Goal: Task Accomplishment & Management: Use online tool/utility

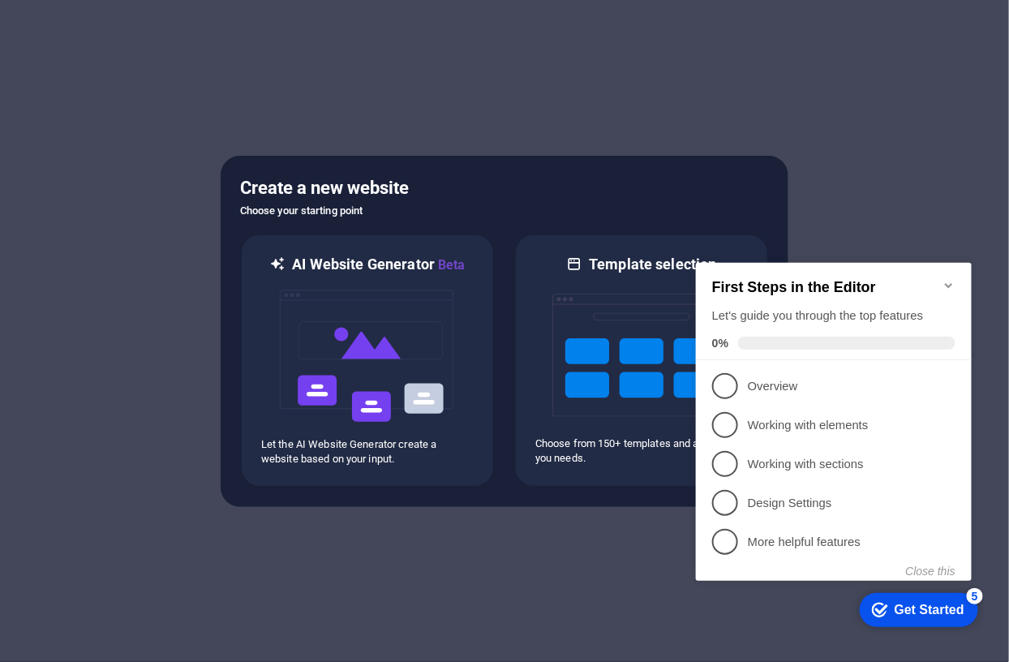
click at [950, 278] on icon "Minimize checklist" at bounding box center [947, 284] width 13 height 13
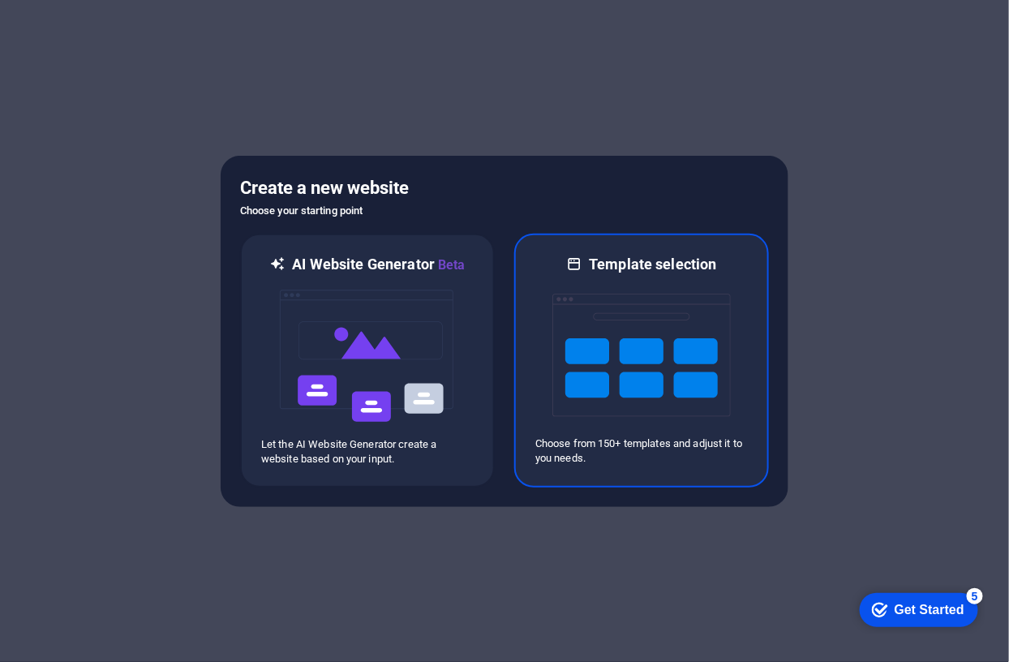
click at [631, 345] on img at bounding box center [641, 355] width 178 height 162
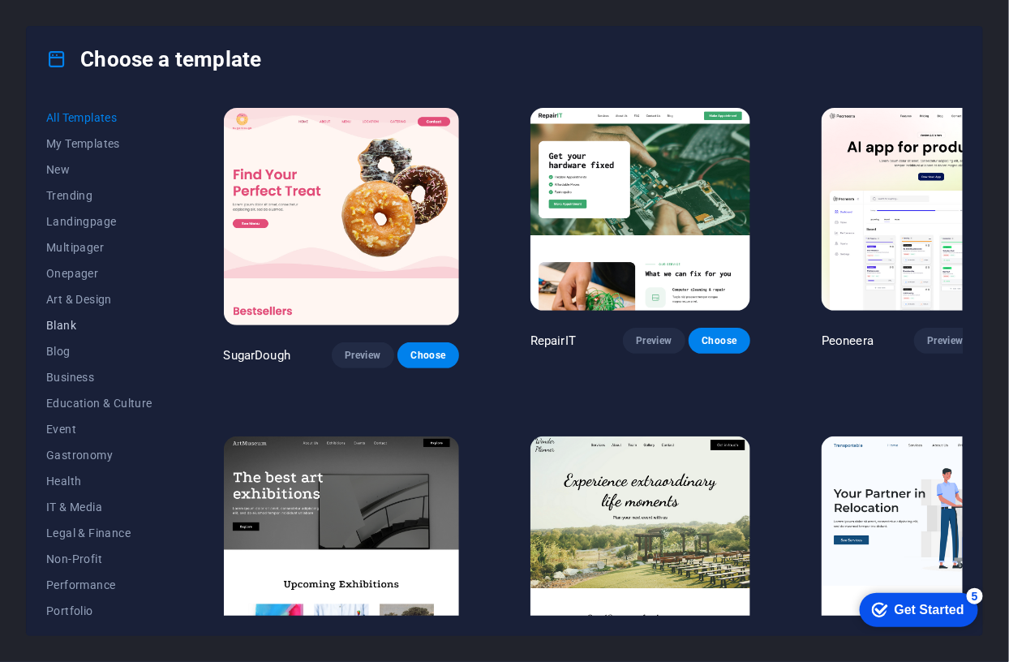
click at [67, 323] on span "Blank" at bounding box center [99, 325] width 106 height 13
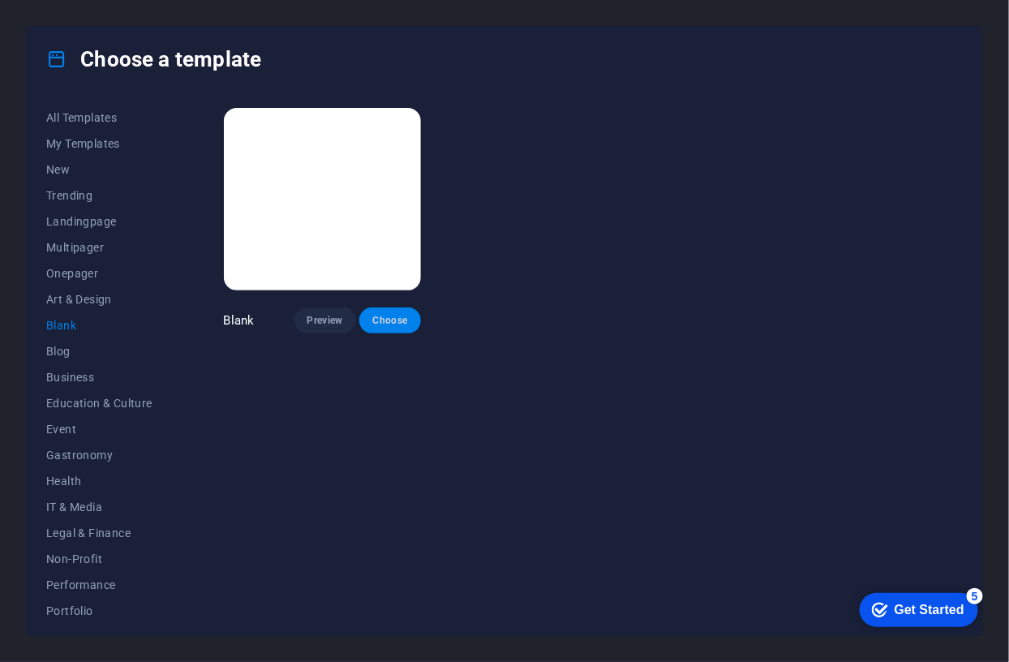
click at [391, 316] on span "Choose" at bounding box center [390, 320] width 36 height 13
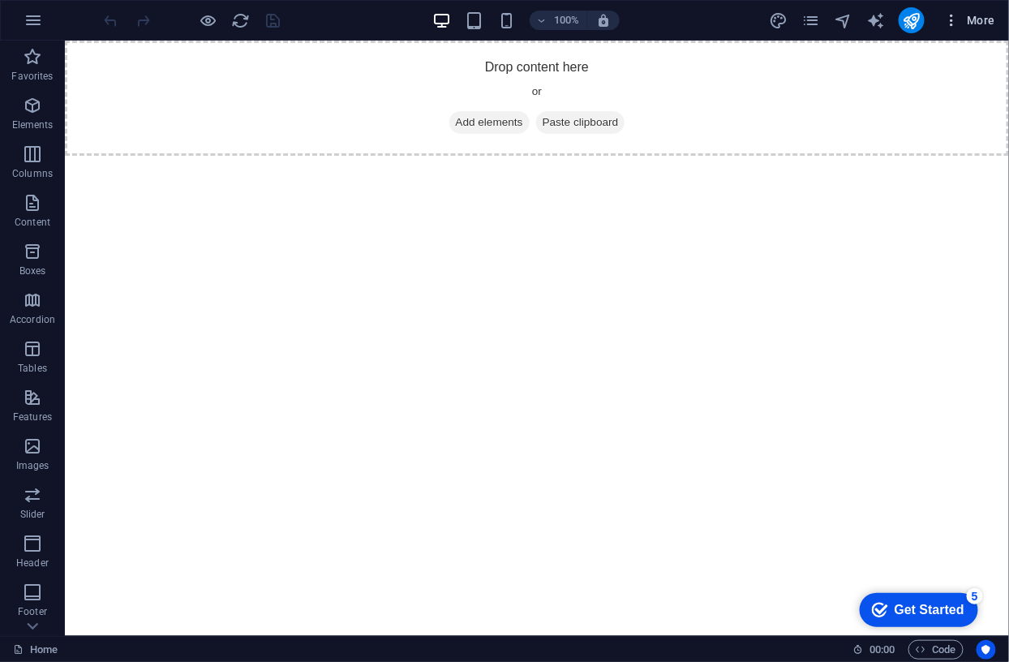
click at [985, 22] on span "More" at bounding box center [969, 20] width 51 height 16
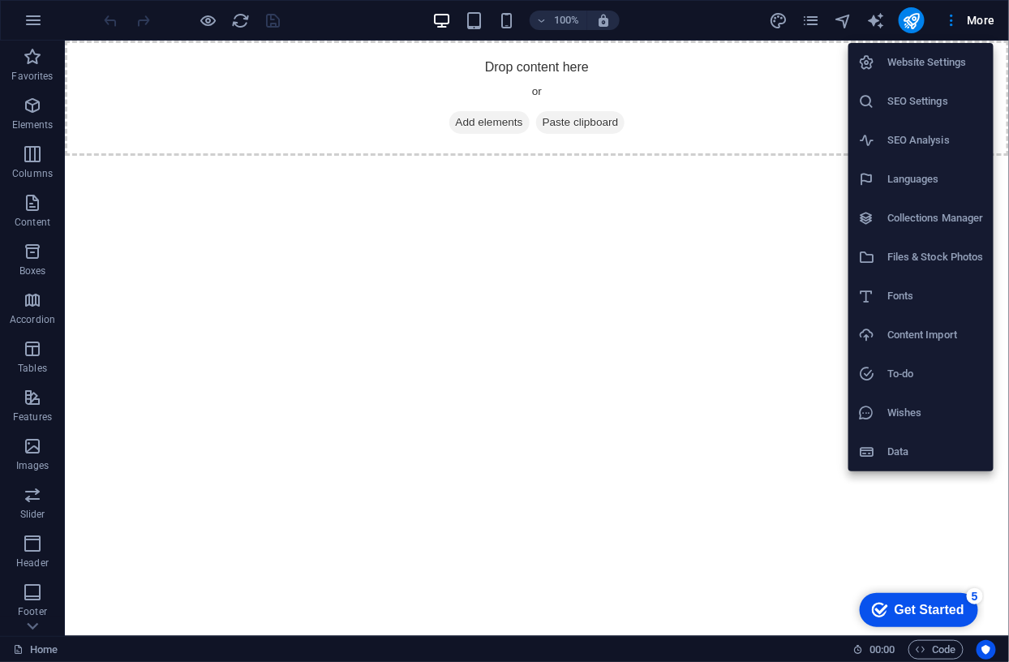
click at [940, 62] on h6 "Website Settings" at bounding box center [935, 62] width 96 height 19
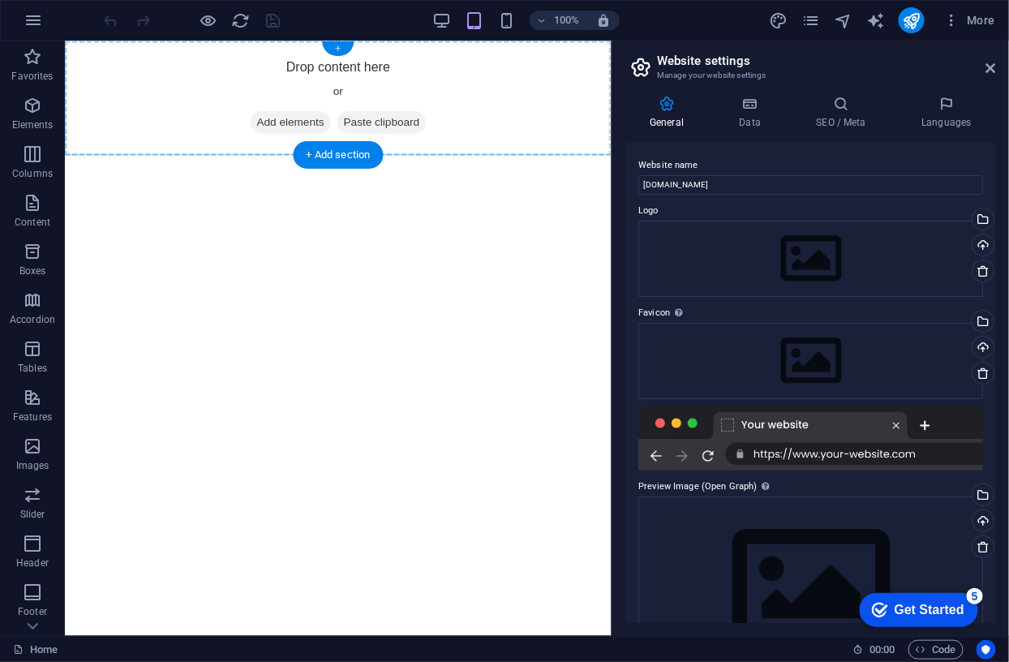
click at [338, 46] on div "+" at bounding box center [338, 48] width 32 height 15
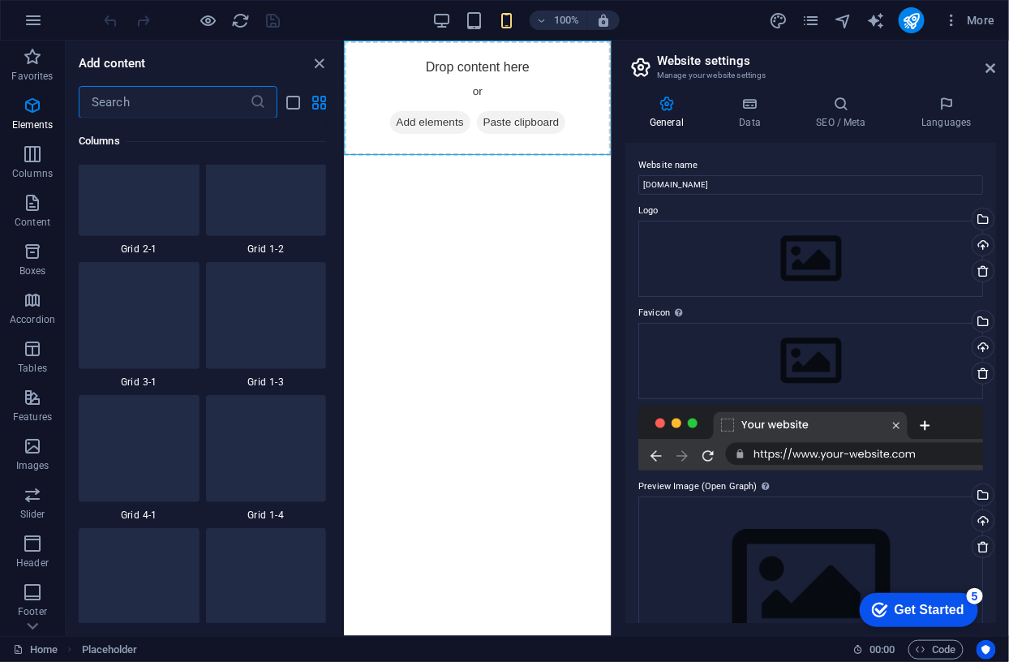
scroll to position [2837, 0]
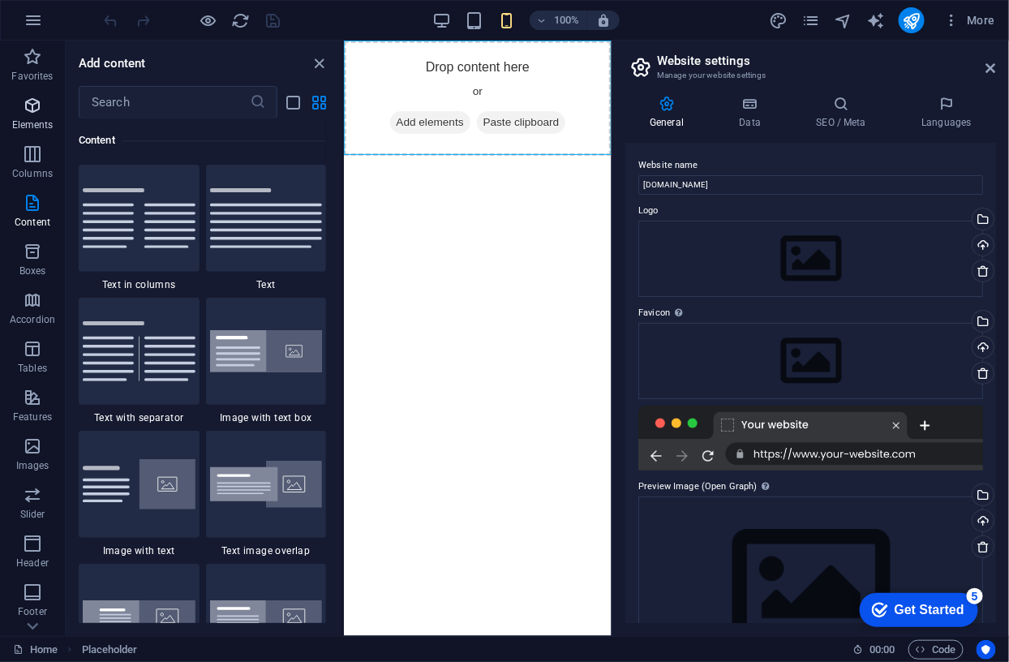
click at [32, 107] on icon "button" at bounding box center [32, 105] width 19 height 19
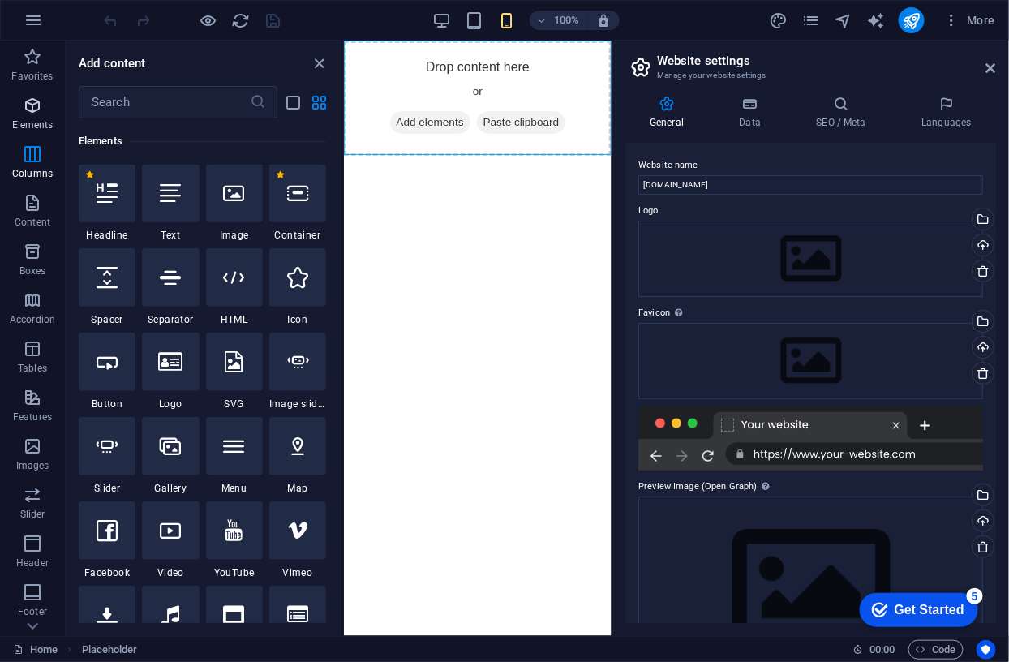
scroll to position [173, 0]
click at [296, 194] on icon at bounding box center [297, 193] width 21 height 21
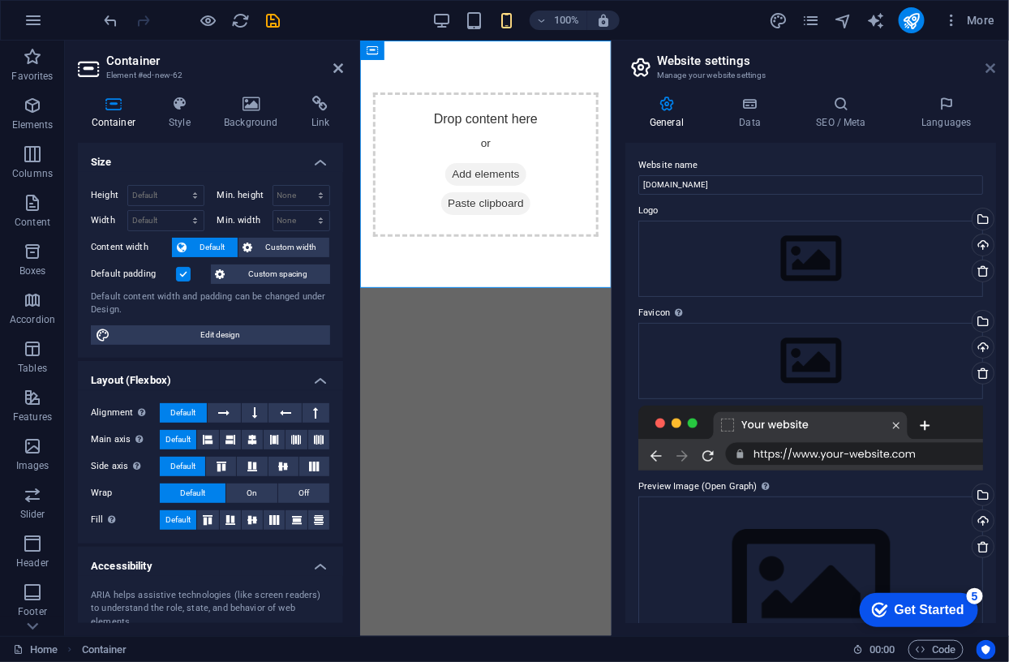
click at [992, 69] on icon at bounding box center [991, 68] width 10 height 13
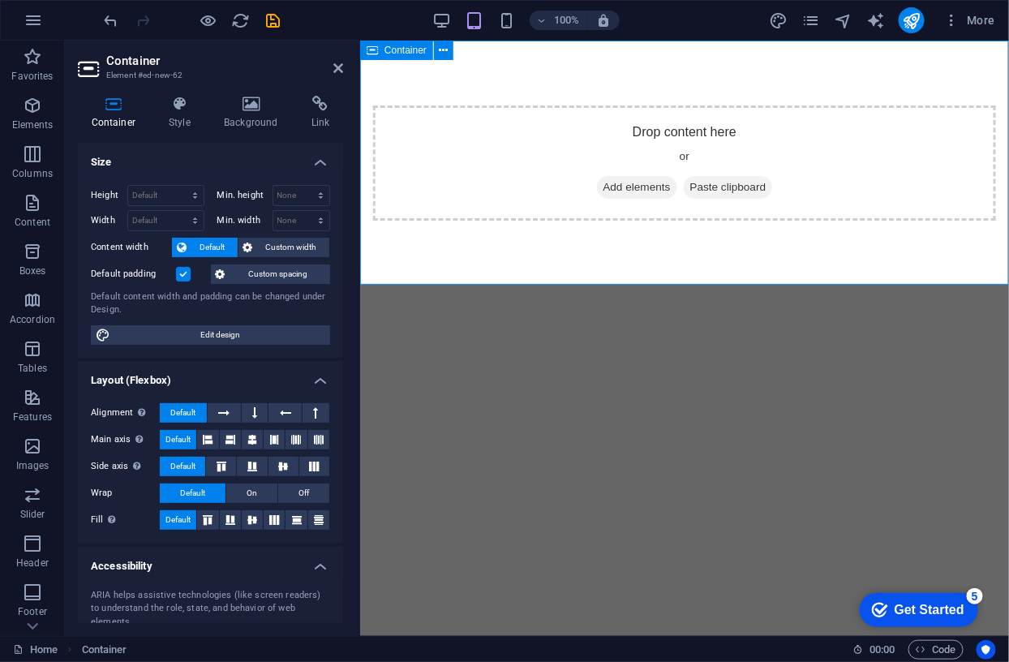
click at [640, 186] on span "Add elements" at bounding box center [636, 186] width 80 height 23
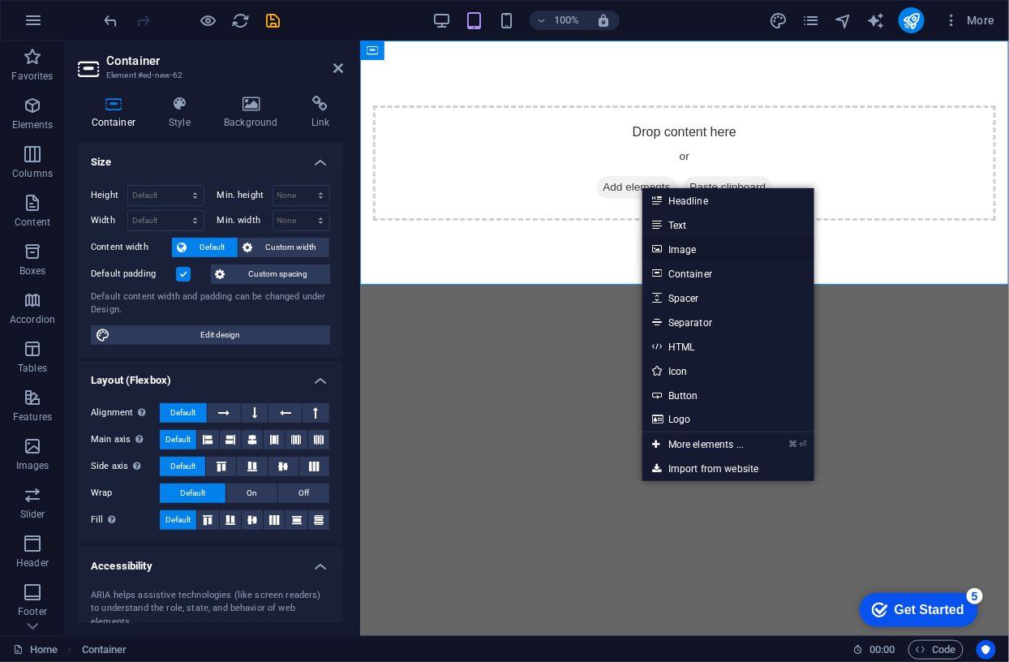
click at [680, 248] on link "Image" at bounding box center [728, 249] width 172 height 24
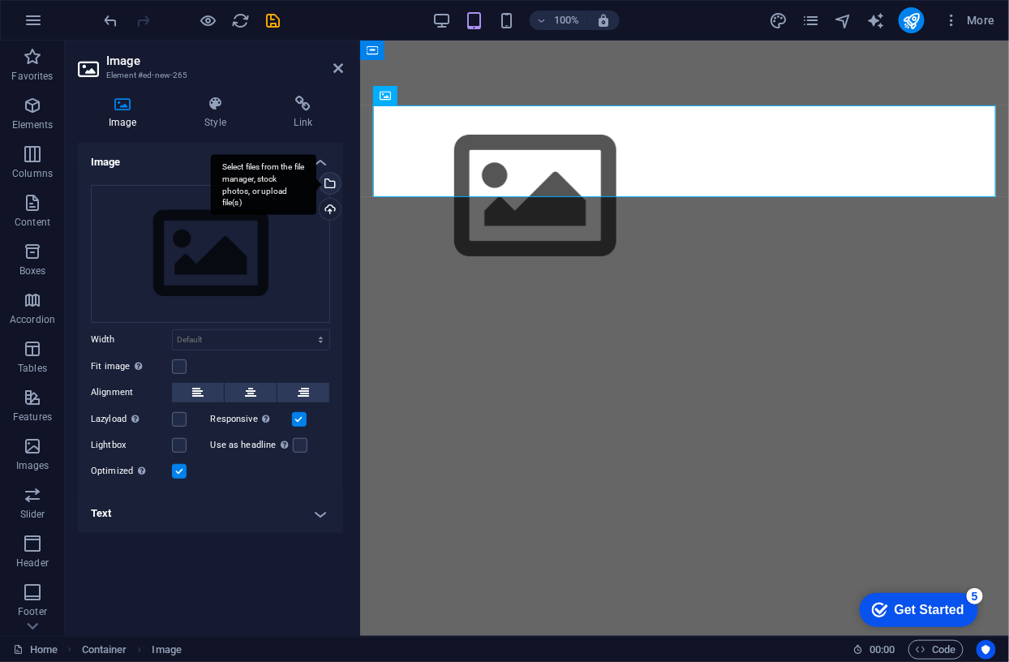
click at [331, 182] on div "Select files from the file manager, stock photos, or upload file(s)" at bounding box center [328, 185] width 24 height 24
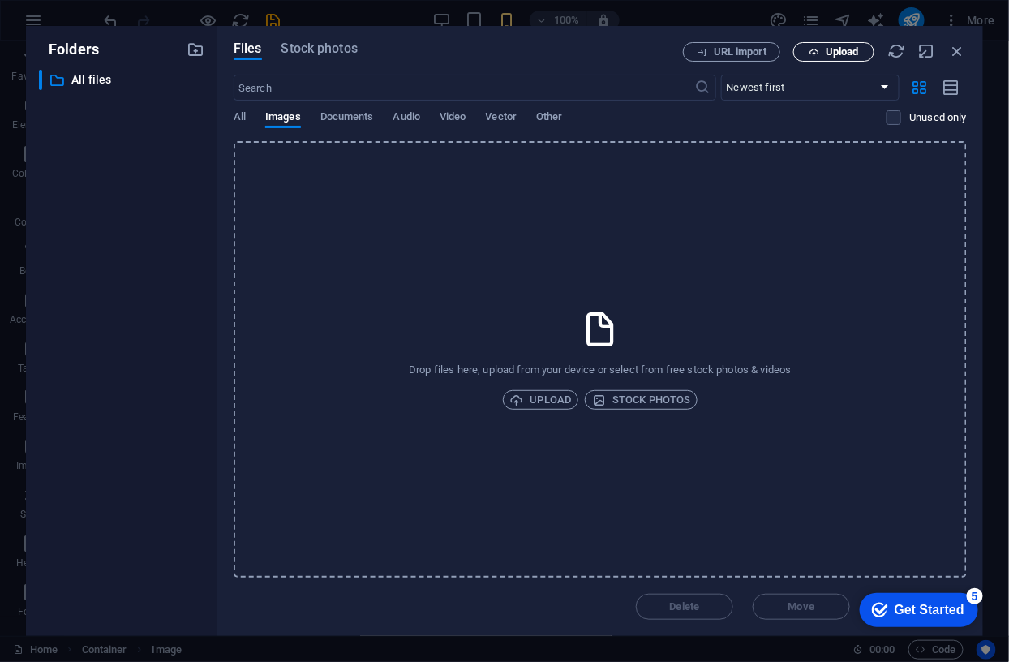
click at [841, 47] on span "Upload" at bounding box center [841, 52] width 33 height 10
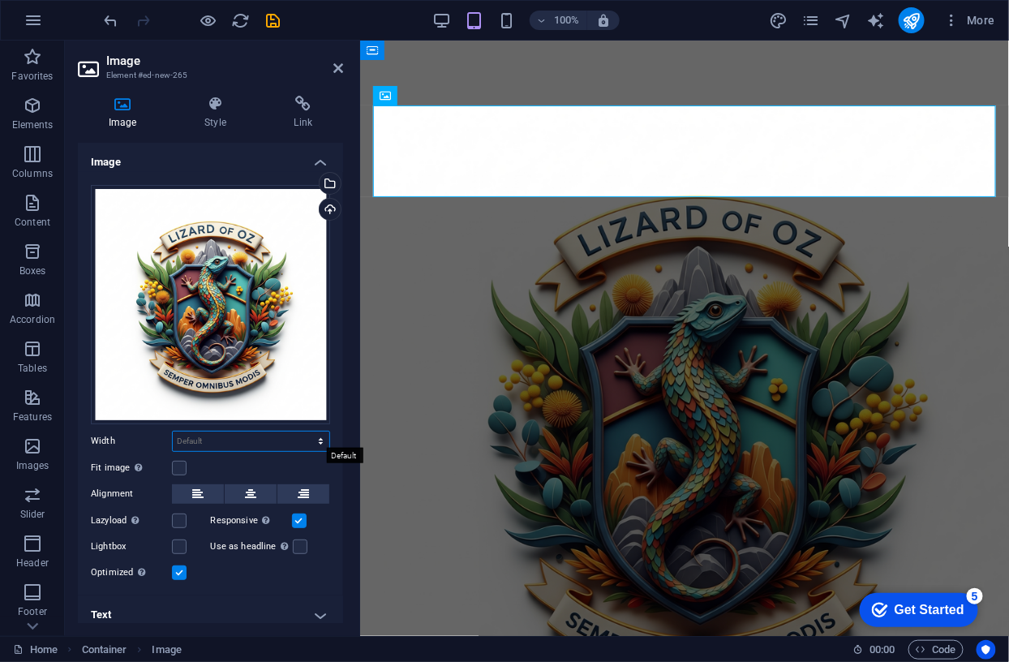
click at [207, 443] on select "Default auto px rem % em vh vw" at bounding box center [251, 440] width 156 height 19
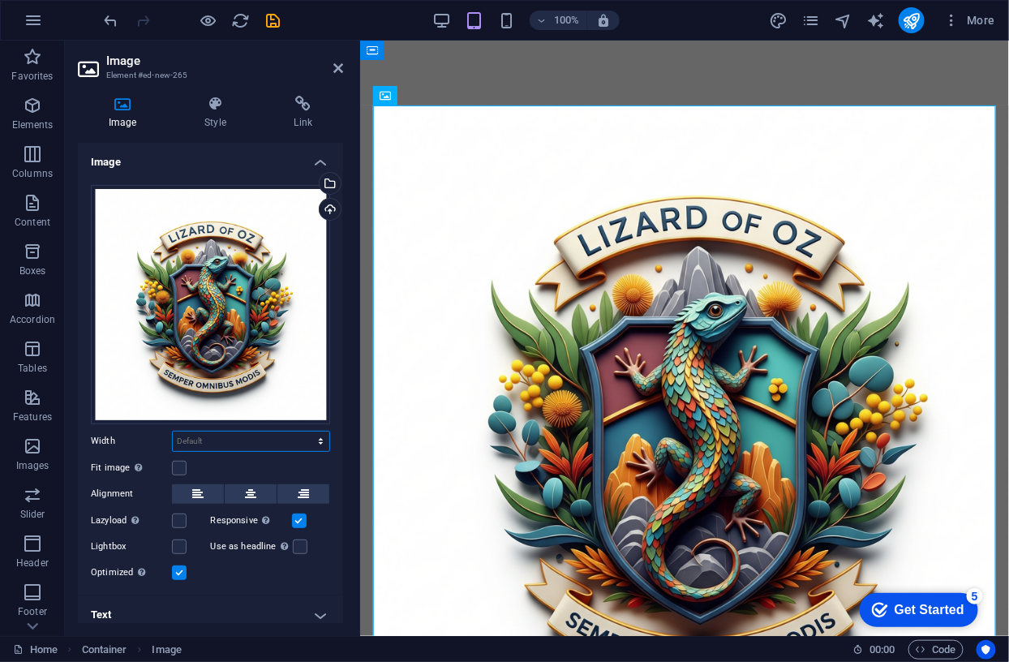
select select "px"
type input "768"
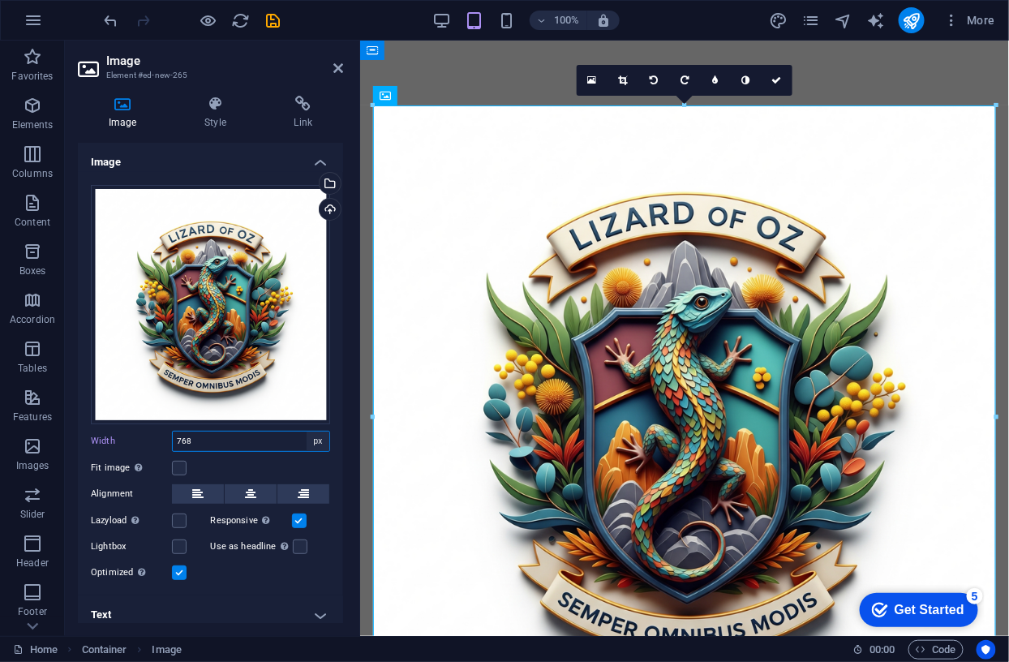
click at [316, 438] on select "Default auto px rem % em vh vw" at bounding box center [317, 440] width 23 height 19
select select "default"
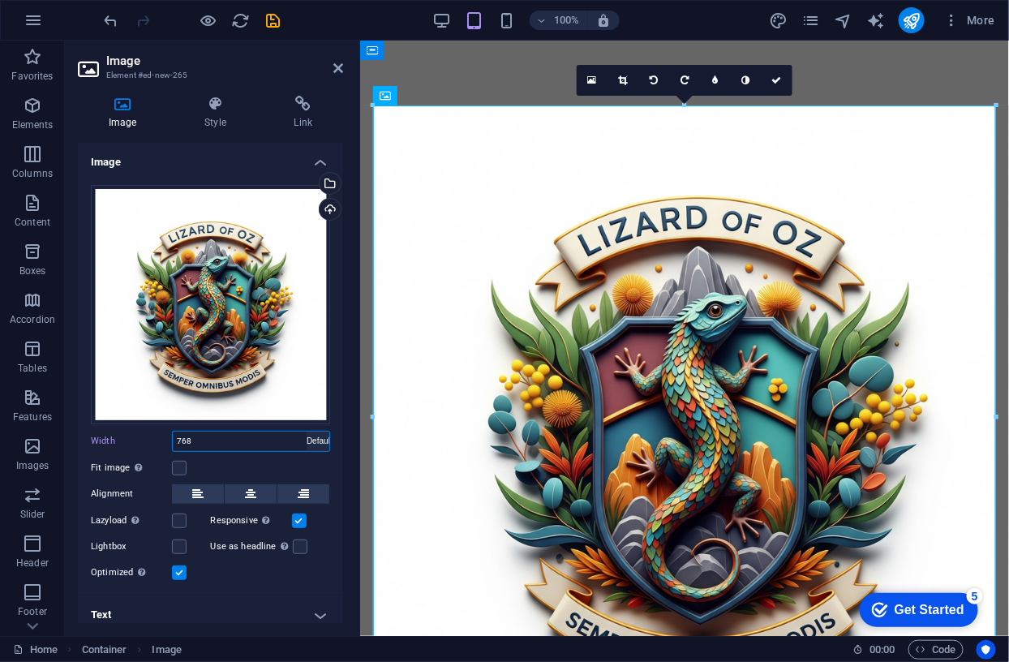
select select "DISABLED_OPTION_VALUE"
click at [251, 490] on icon at bounding box center [250, 493] width 11 height 19
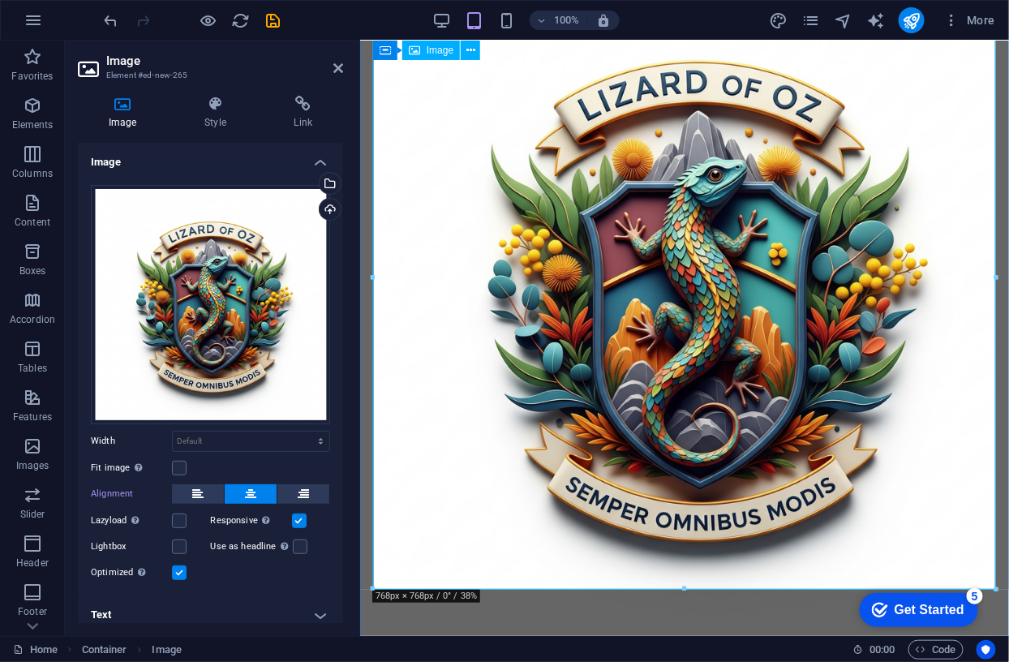
scroll to position [157, 0]
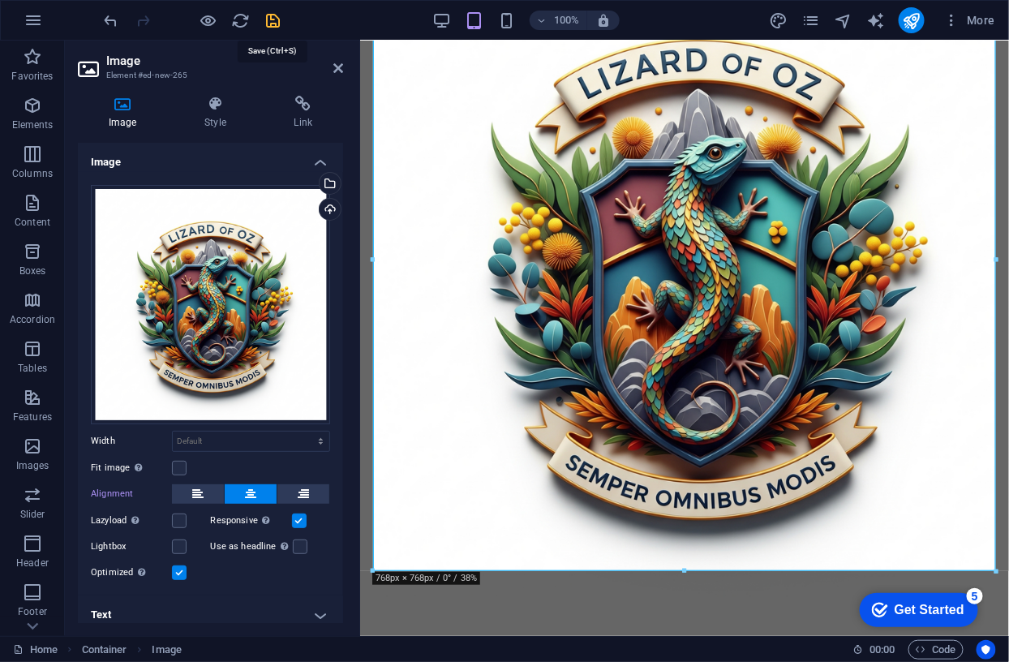
click at [276, 19] on icon "save" at bounding box center [273, 20] width 19 height 19
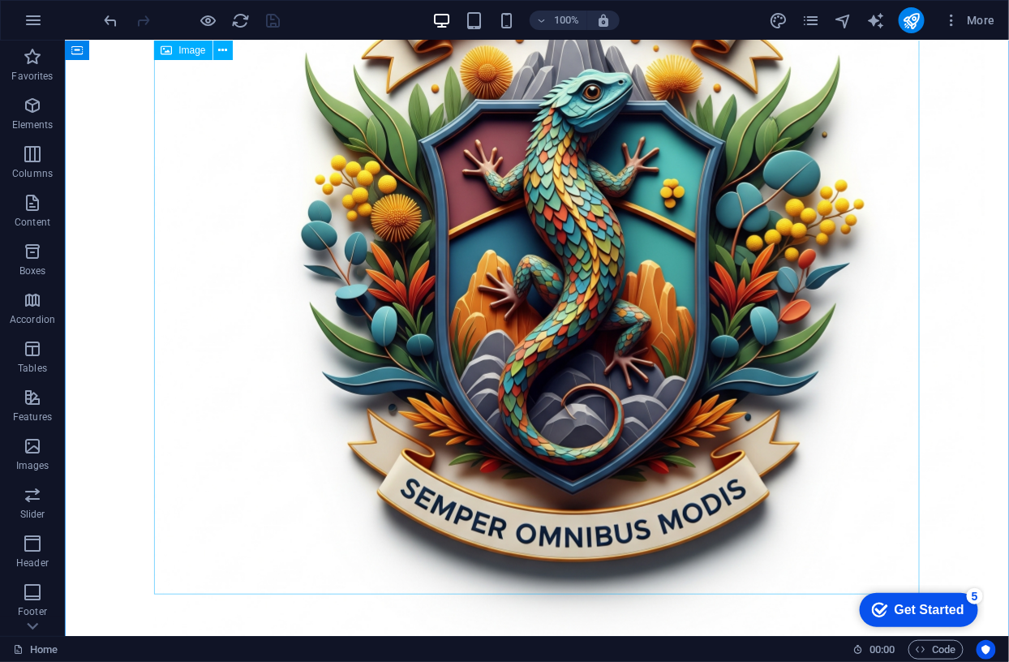
scroll to position [299, 0]
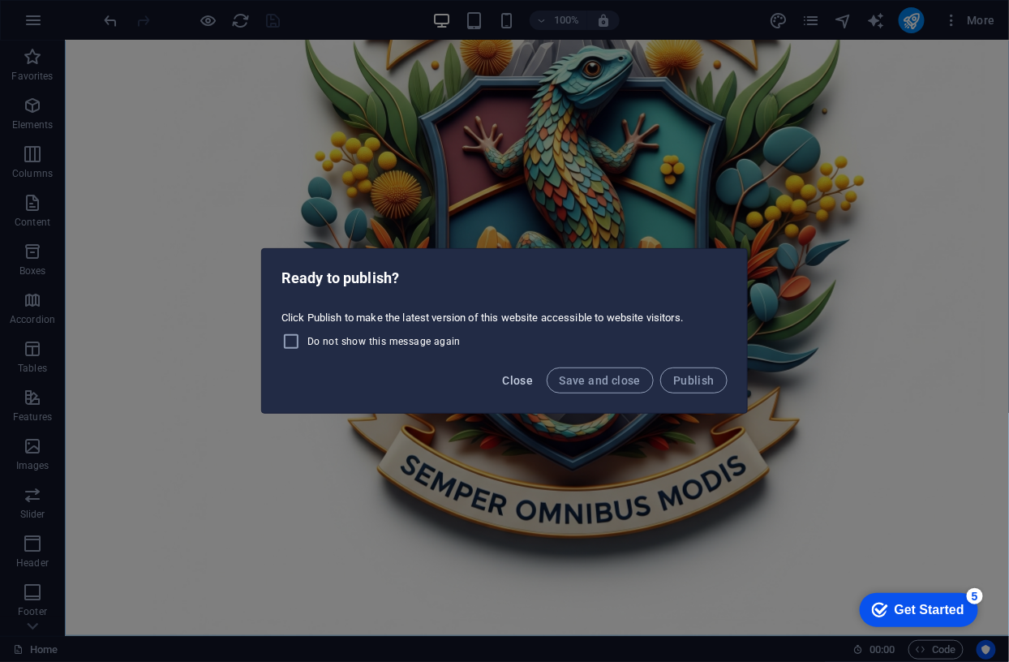
click at [525, 377] on span "Close" at bounding box center [518, 380] width 31 height 13
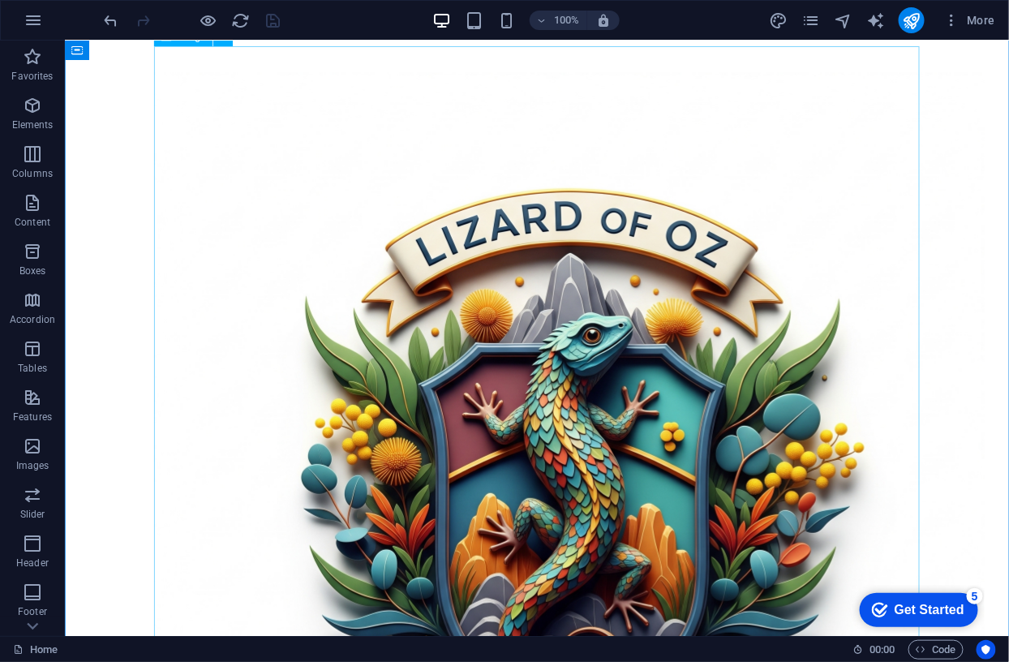
scroll to position [32, 0]
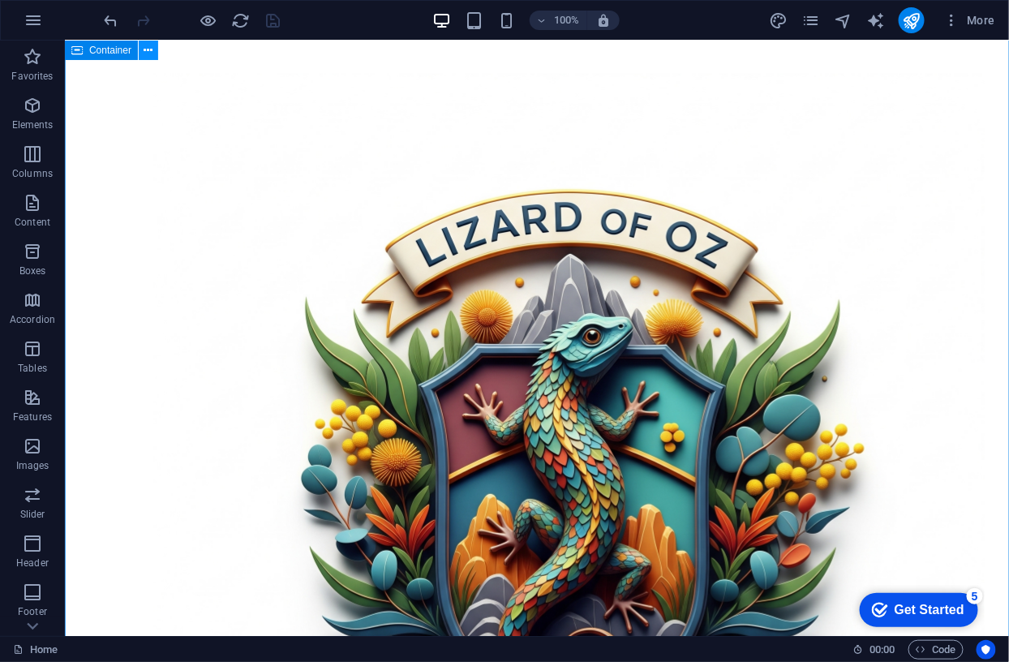
click at [148, 46] on icon at bounding box center [148, 50] width 9 height 17
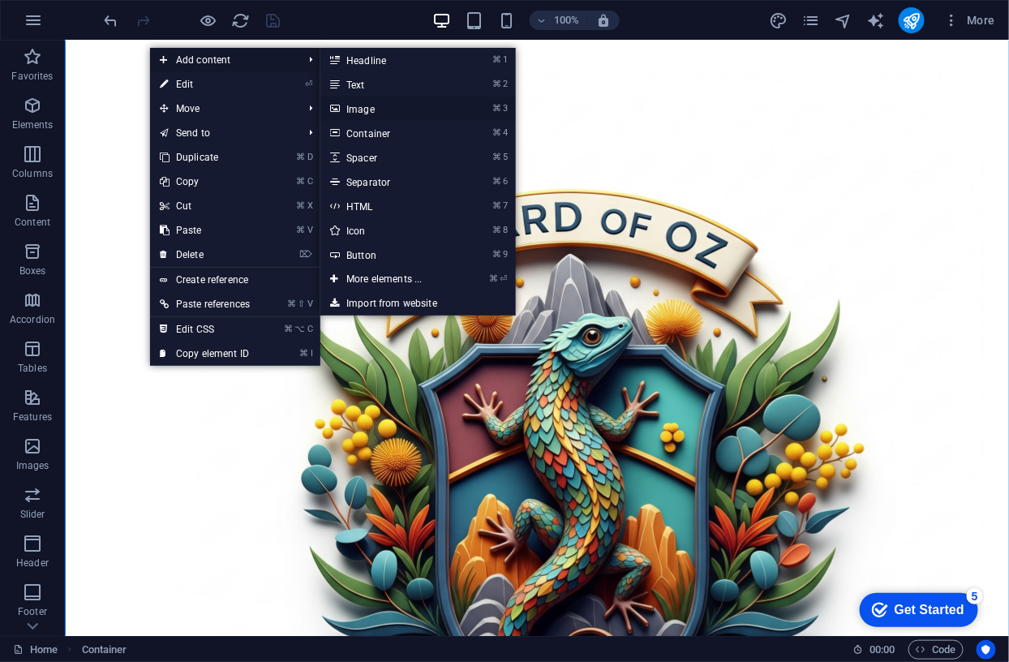
click at [365, 108] on link "⌘ 3 Image" at bounding box center [387, 108] width 134 height 24
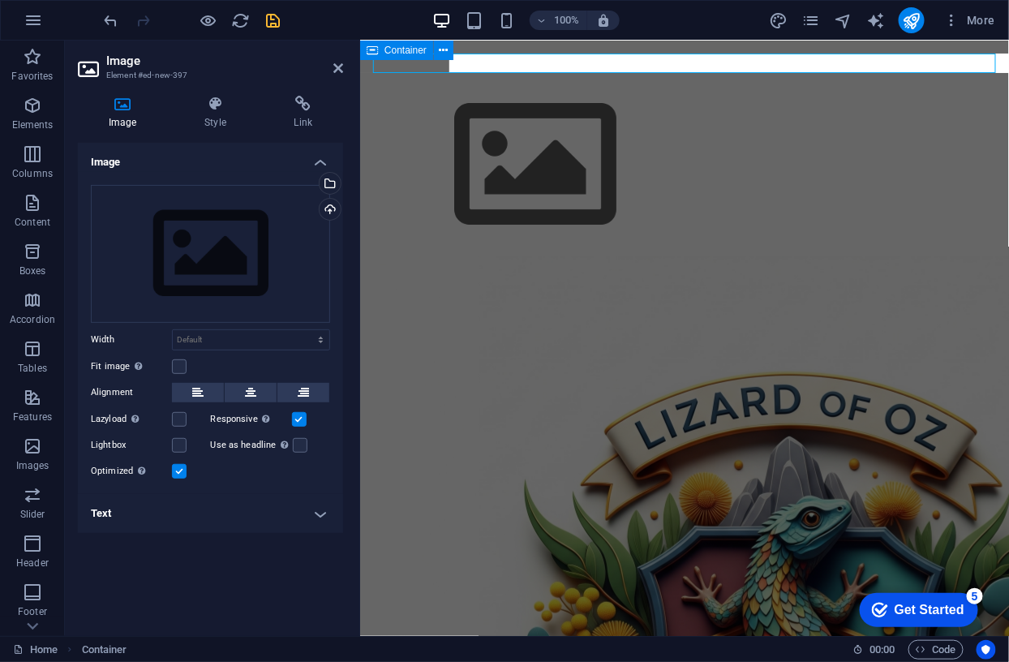
scroll to position [123, 0]
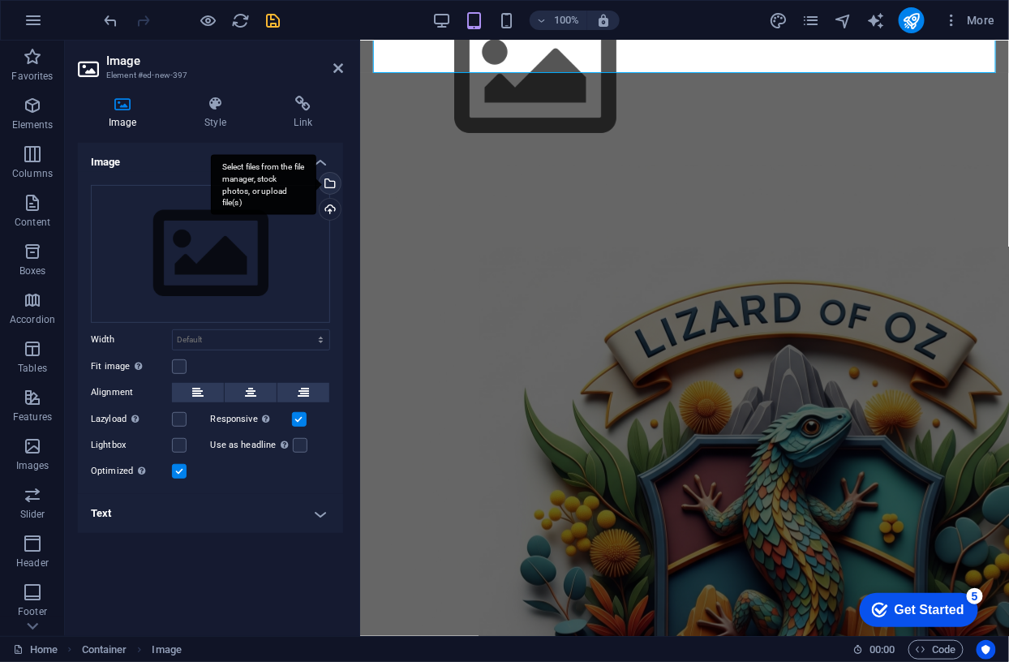
click at [316, 182] on div "Select files from the file manager, stock photos, or upload file(s)" at bounding box center [263, 184] width 105 height 61
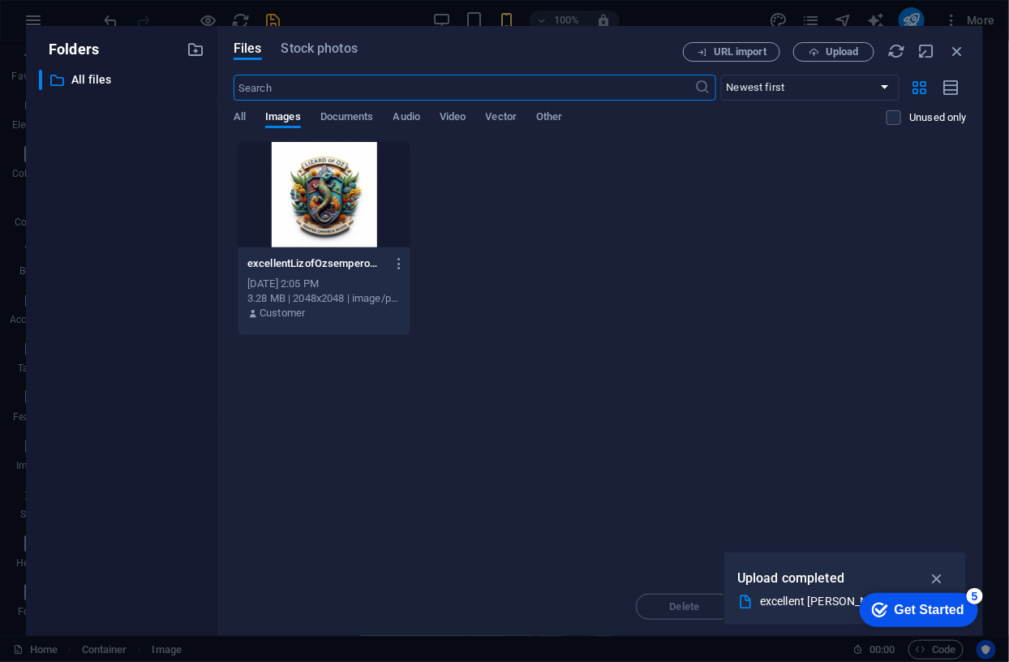
scroll to position [0, 0]
click at [842, 51] on span "Upload" at bounding box center [841, 52] width 33 height 10
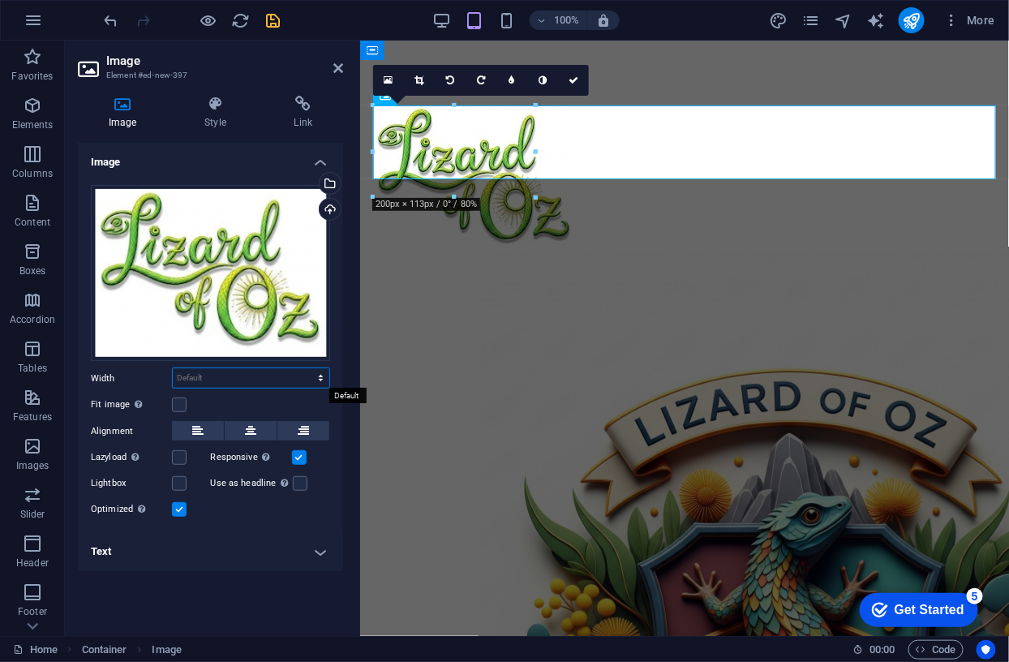
click at [205, 379] on select "Default auto px rem % em vh vw" at bounding box center [251, 377] width 156 height 19
select select "px"
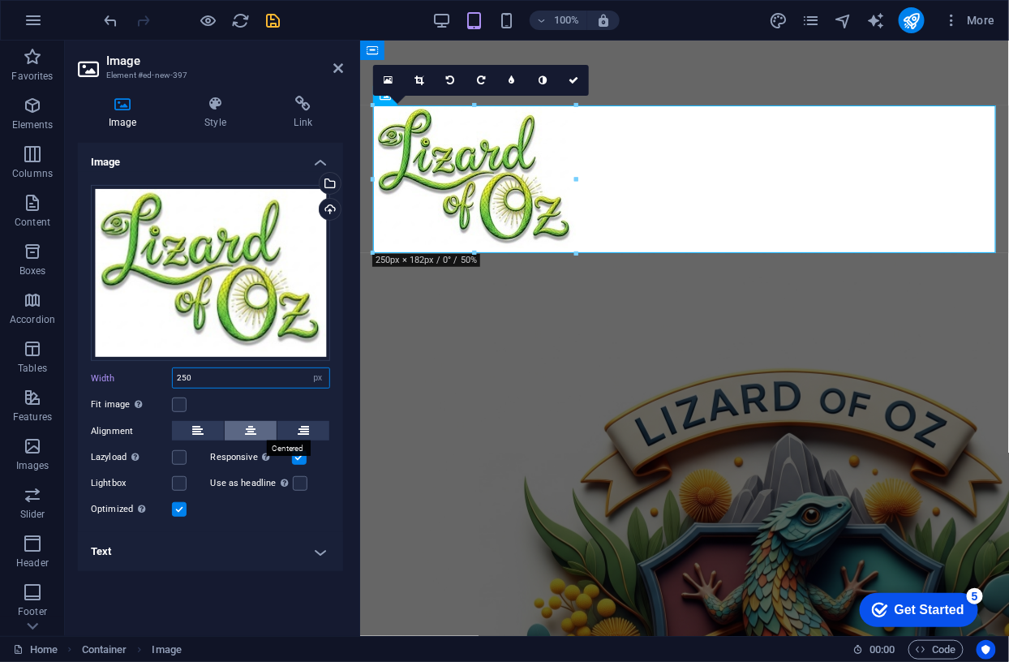
type input "250"
click at [258, 429] on button at bounding box center [251, 430] width 52 height 19
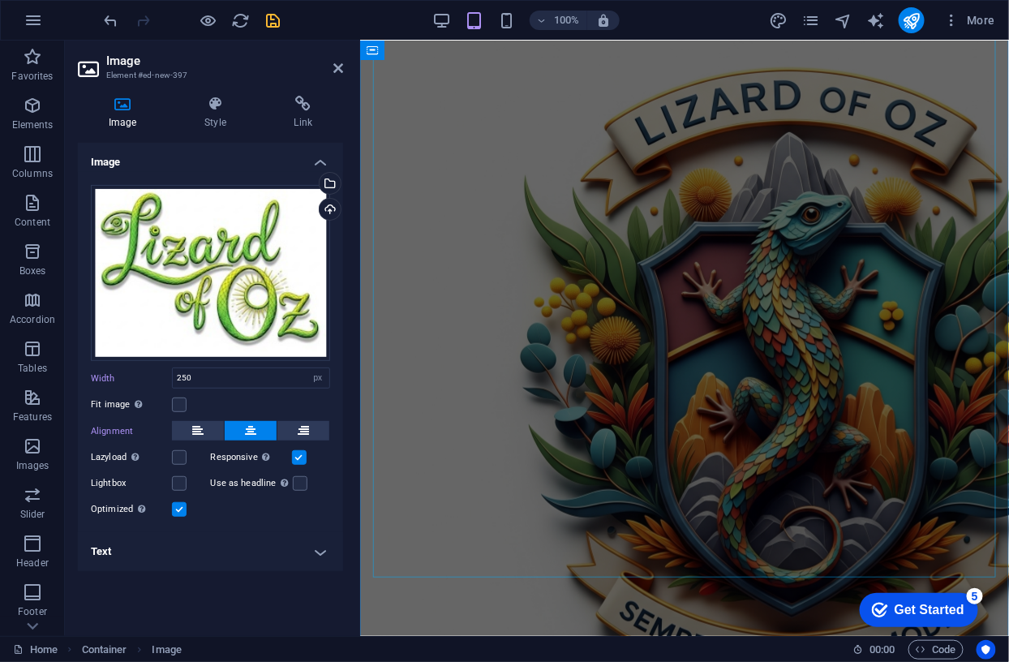
scroll to position [304, 0]
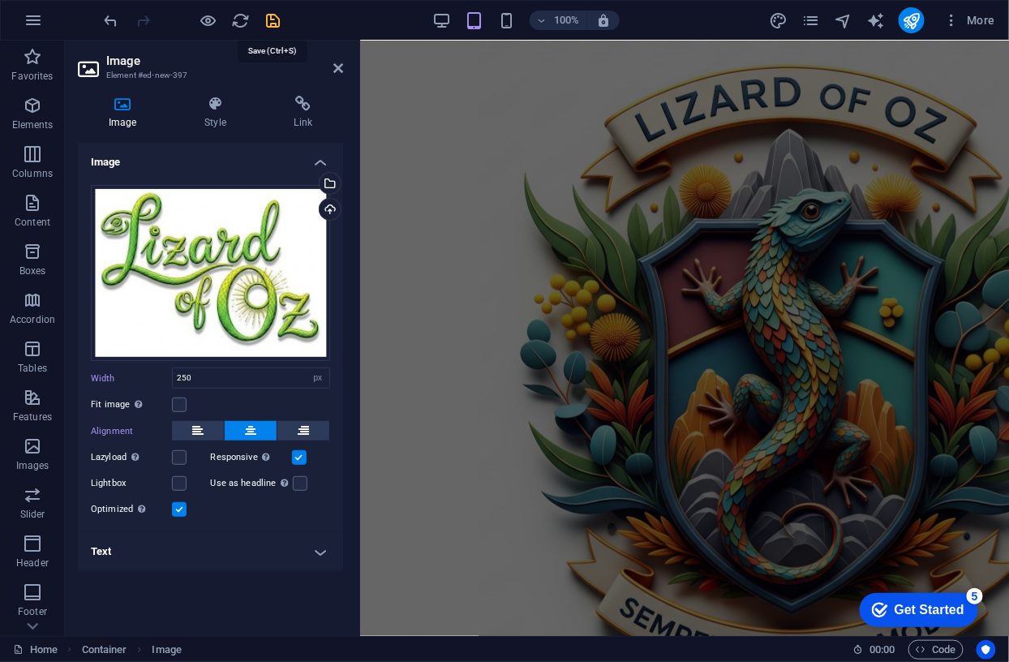
click at [268, 17] on icon "save" at bounding box center [273, 20] width 19 height 19
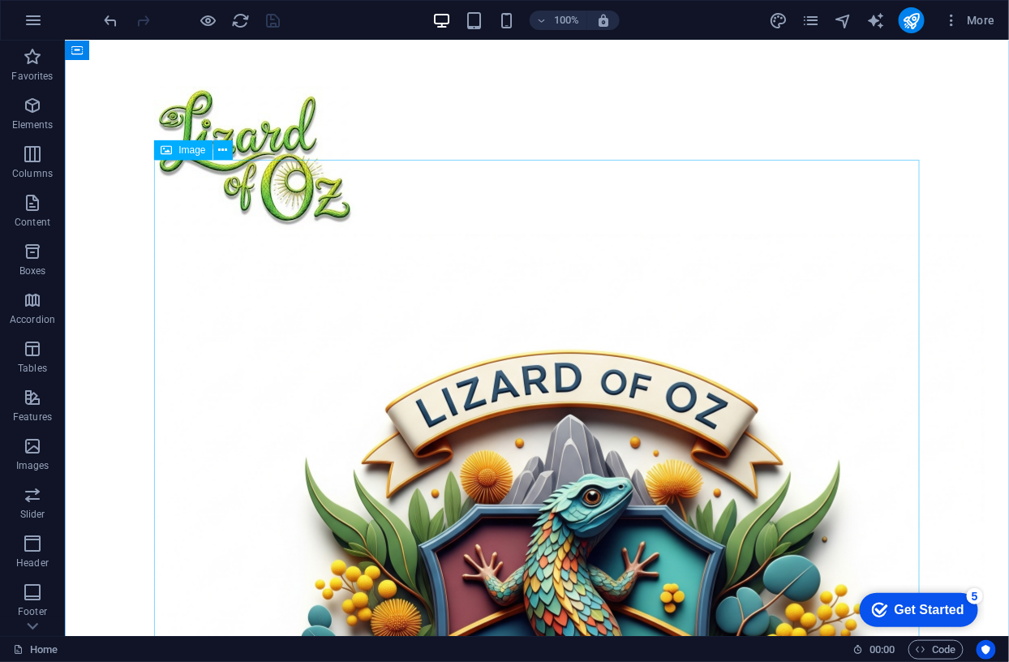
scroll to position [53, 0]
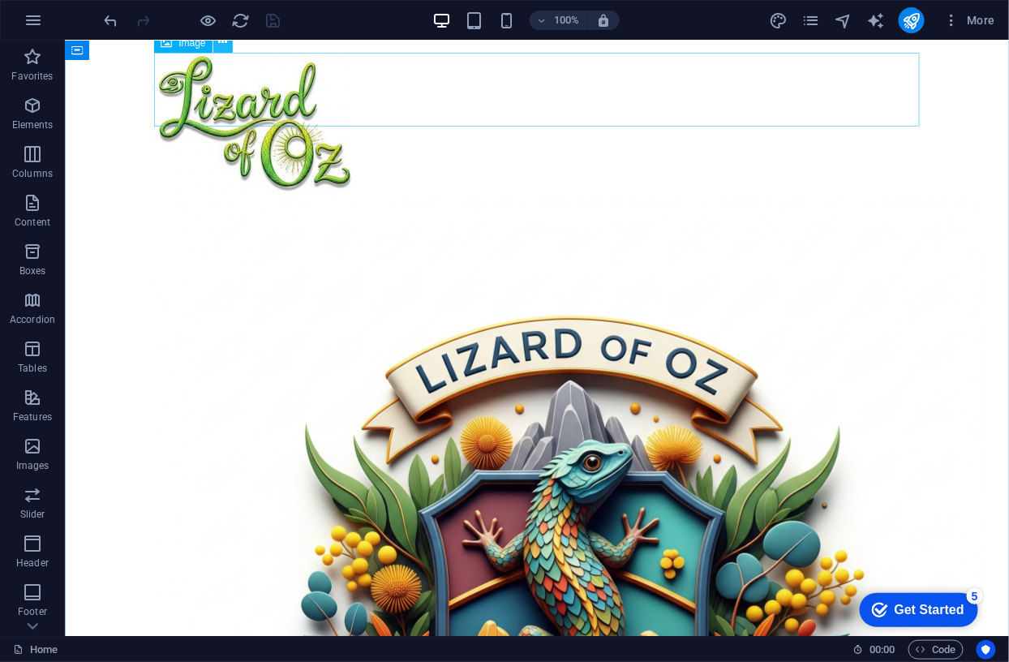
click at [221, 44] on icon at bounding box center [222, 42] width 9 height 17
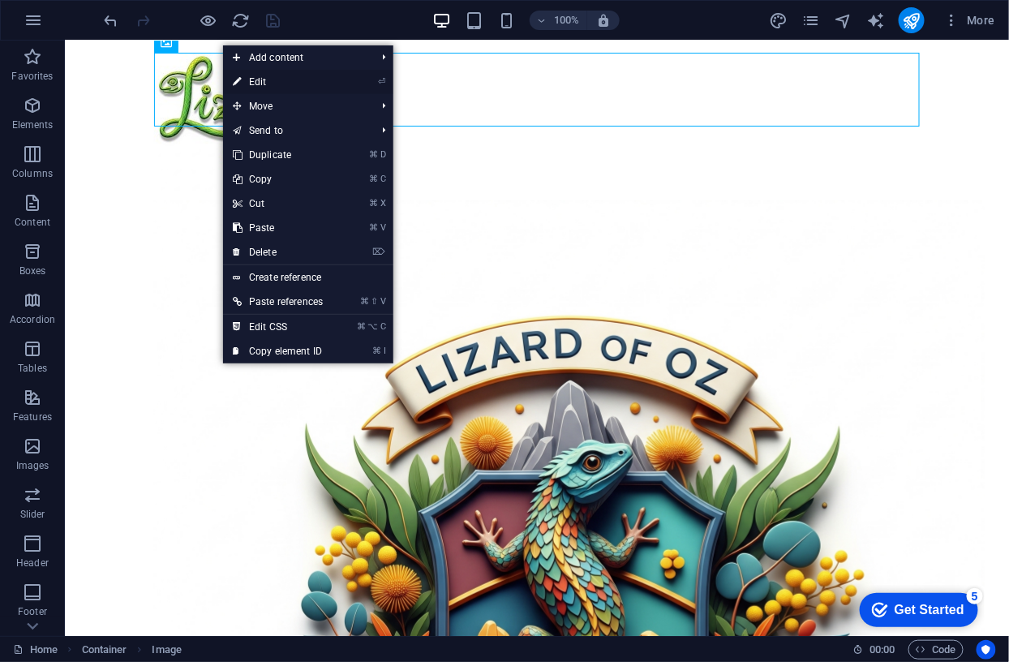
click at [255, 82] on link "⏎ Edit" at bounding box center [277, 82] width 109 height 24
select select "px"
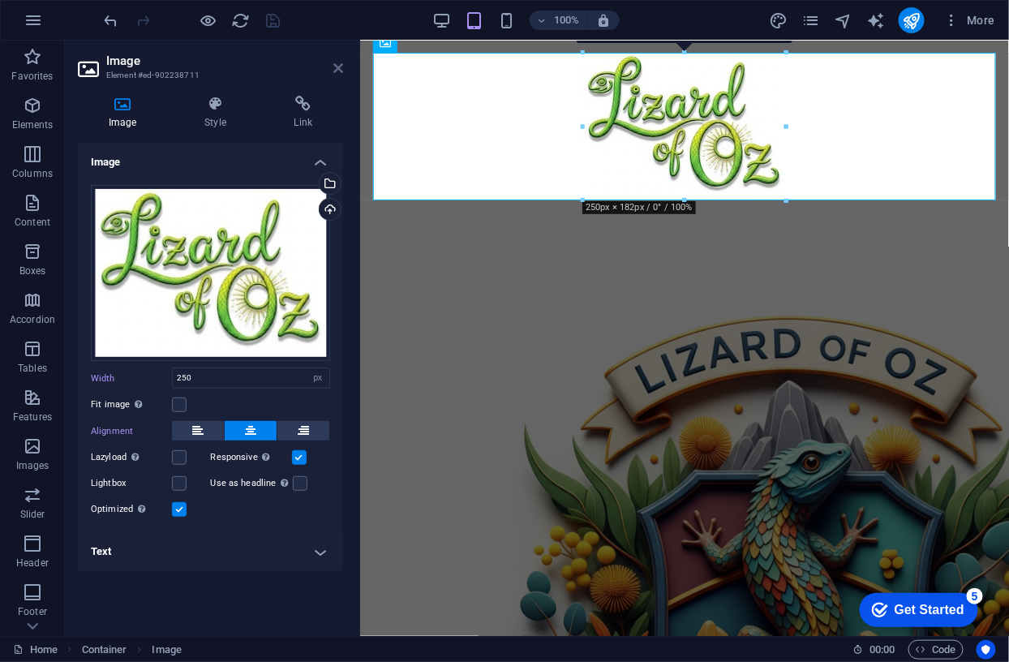
click at [339, 67] on icon at bounding box center [338, 68] width 10 height 13
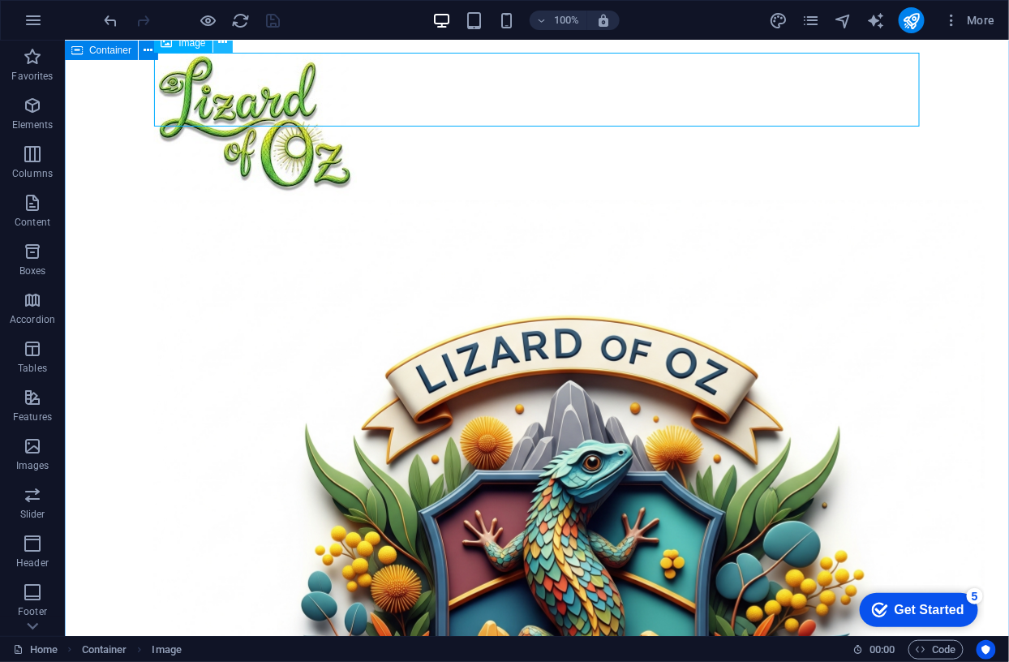
click at [226, 43] on icon at bounding box center [222, 42] width 9 height 17
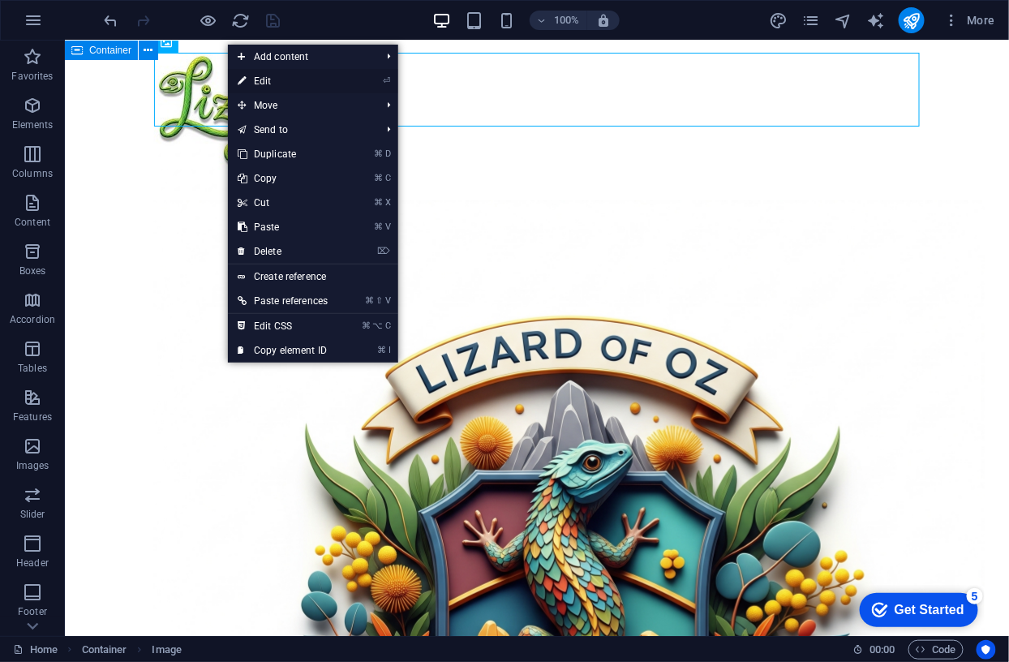
click at [262, 78] on link "⏎ Edit" at bounding box center [282, 81] width 109 height 24
select select "px"
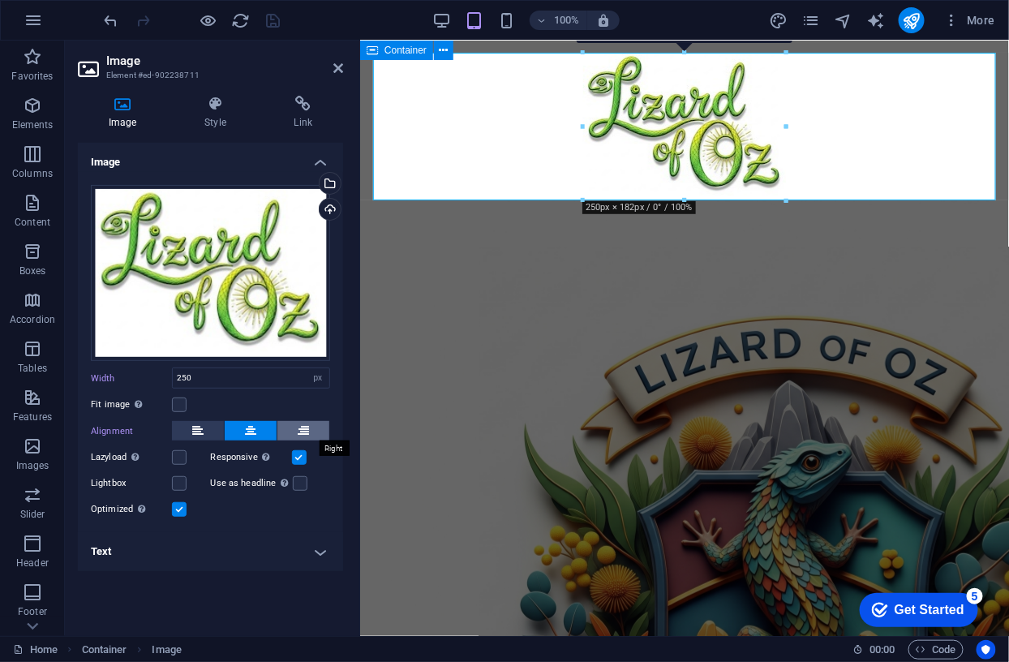
click at [306, 429] on icon at bounding box center [303, 430] width 11 height 19
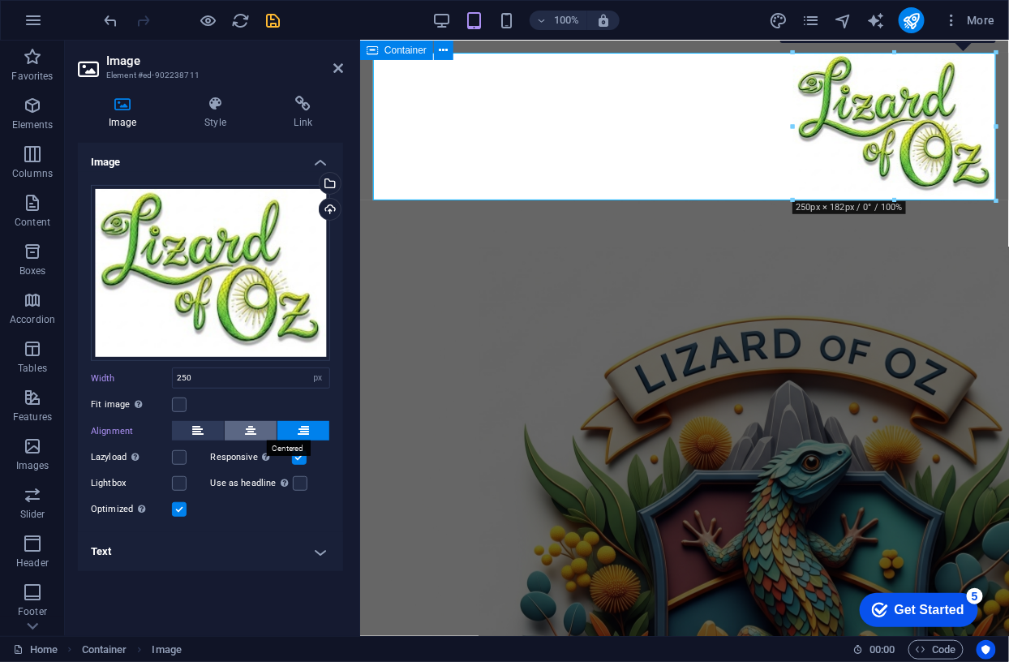
click at [257, 428] on button at bounding box center [251, 430] width 52 height 19
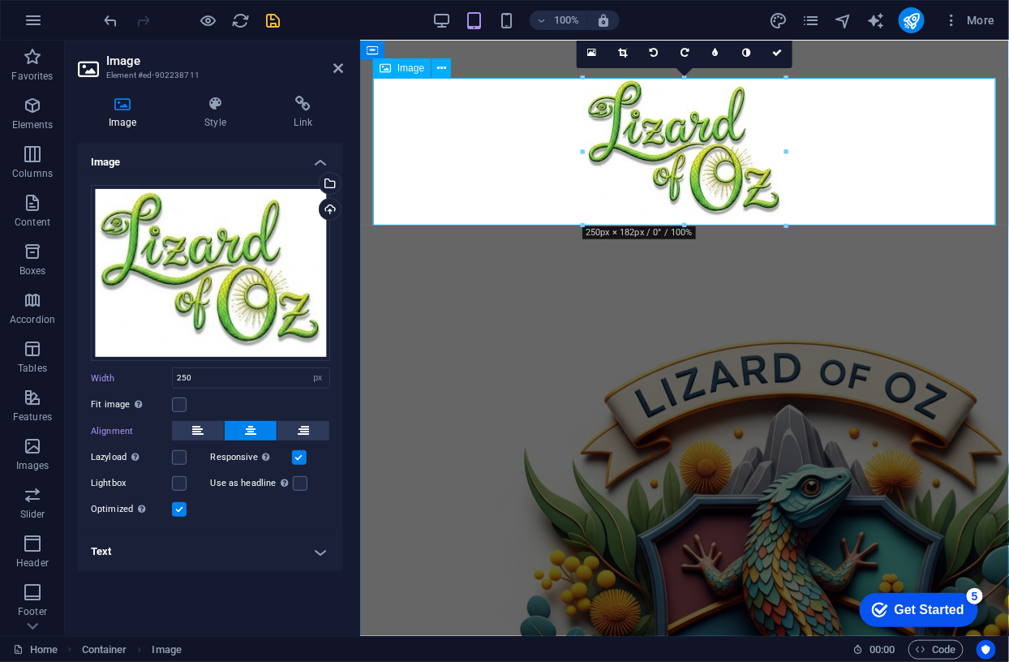
scroll to position [27, 0]
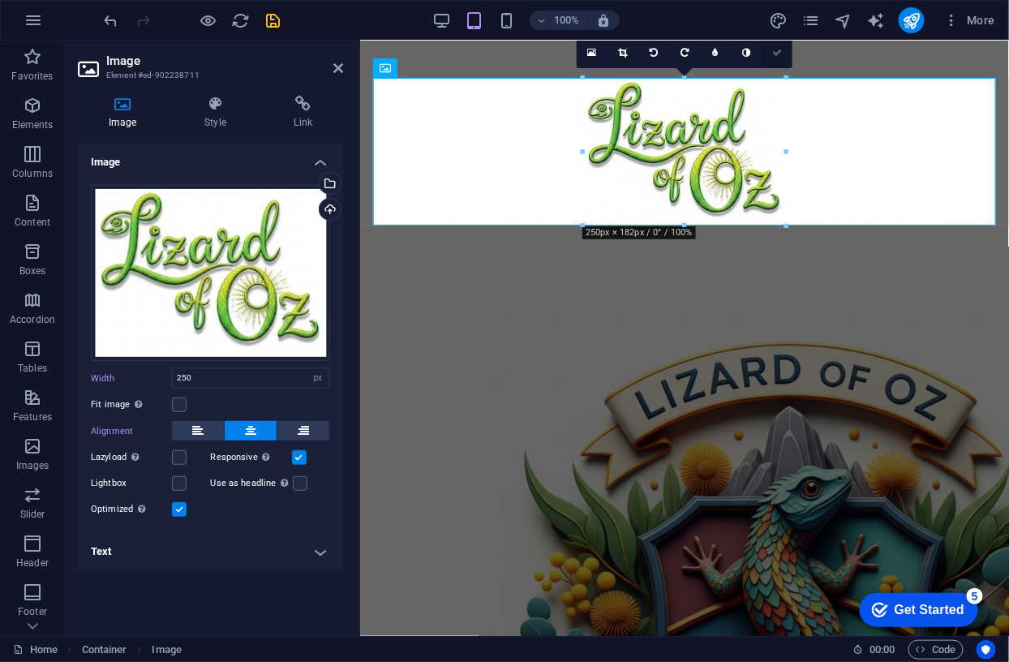
drag, startPoint x: 777, startPoint y: 53, endPoint x: 711, endPoint y: 12, distance: 77.9
click at [777, 53] on icon at bounding box center [777, 53] width 10 height 10
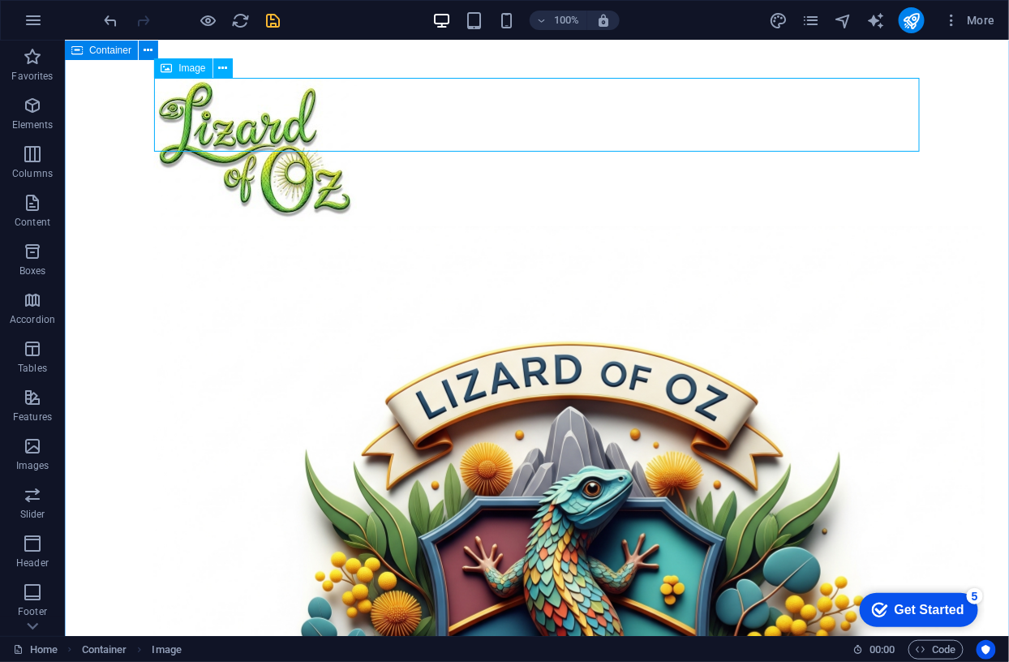
click at [565, 111] on figure at bounding box center [535, 152] width 765 height 148
click at [267, 16] on icon "save" at bounding box center [273, 20] width 19 height 19
click at [221, 68] on icon at bounding box center [222, 68] width 9 height 17
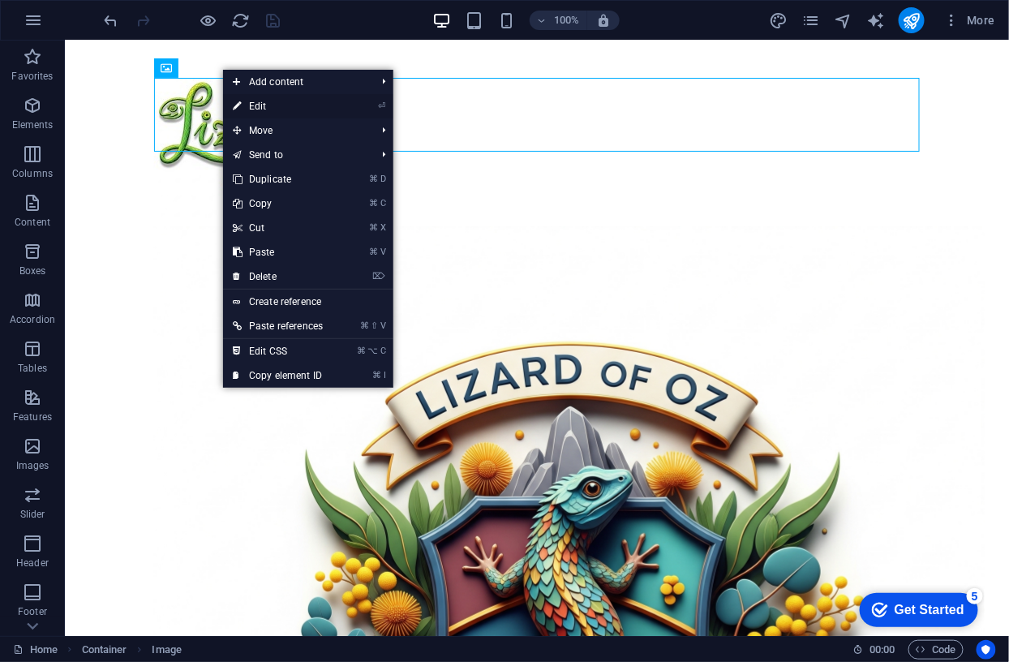
click at [265, 103] on link "⏎ Edit" at bounding box center [277, 106] width 109 height 24
select select "px"
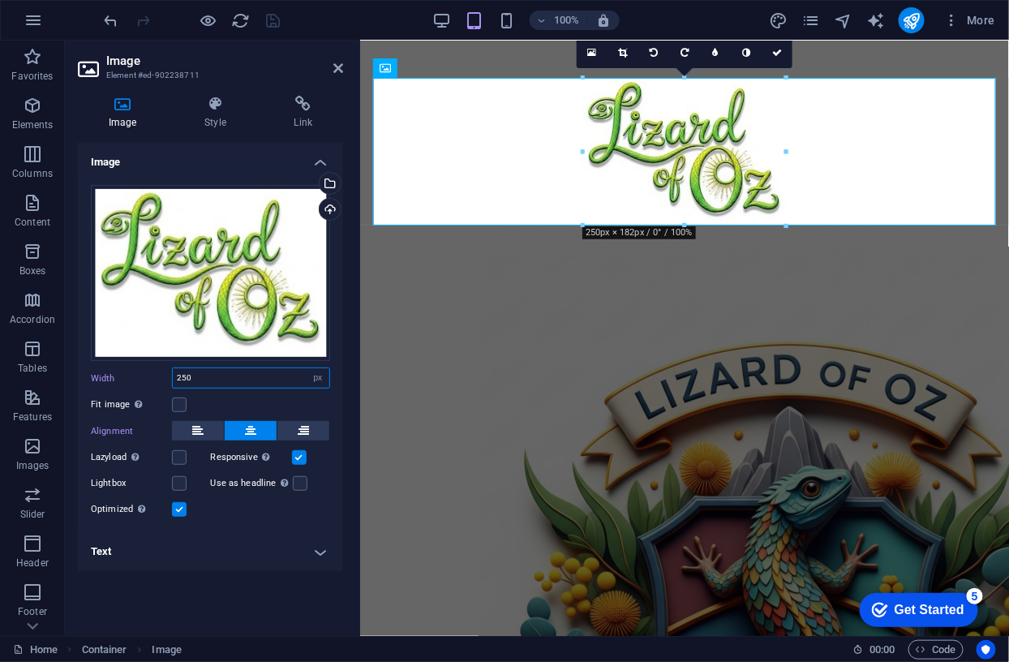
click at [205, 378] on input "250" at bounding box center [251, 377] width 156 height 19
click at [778, 53] on icon at bounding box center [777, 53] width 10 height 10
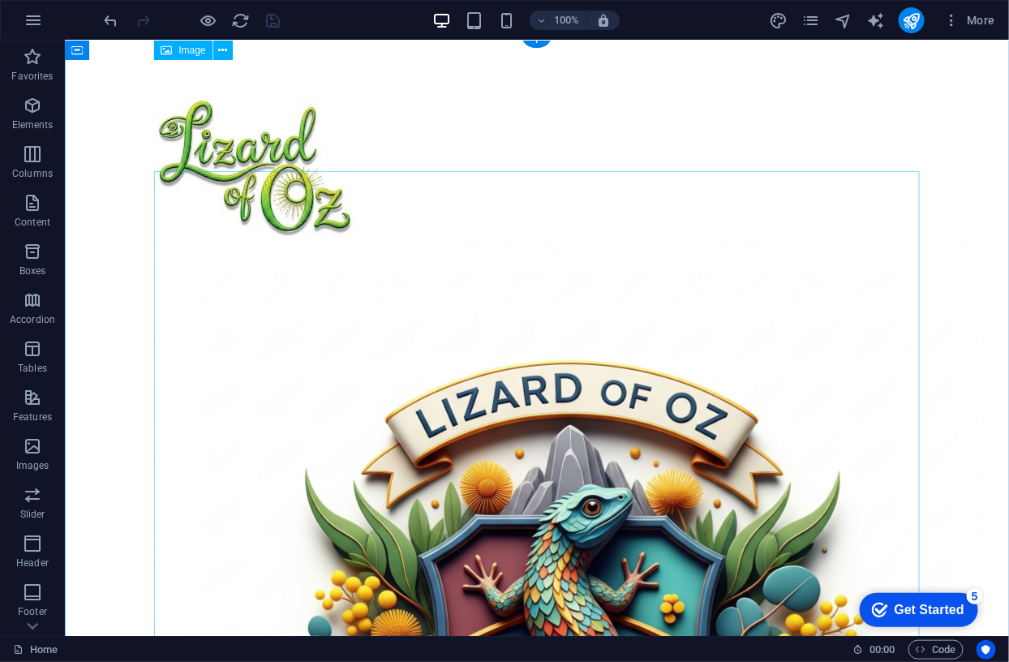
scroll to position [0, 0]
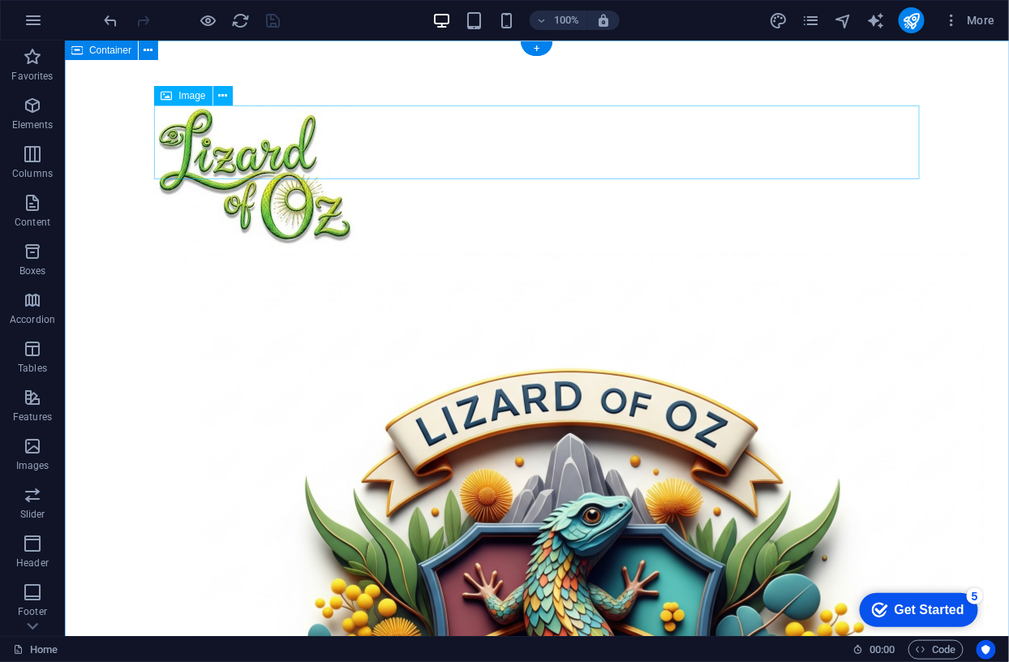
click at [208, 139] on figure at bounding box center [535, 179] width 765 height 148
click at [224, 92] on icon at bounding box center [222, 96] width 9 height 17
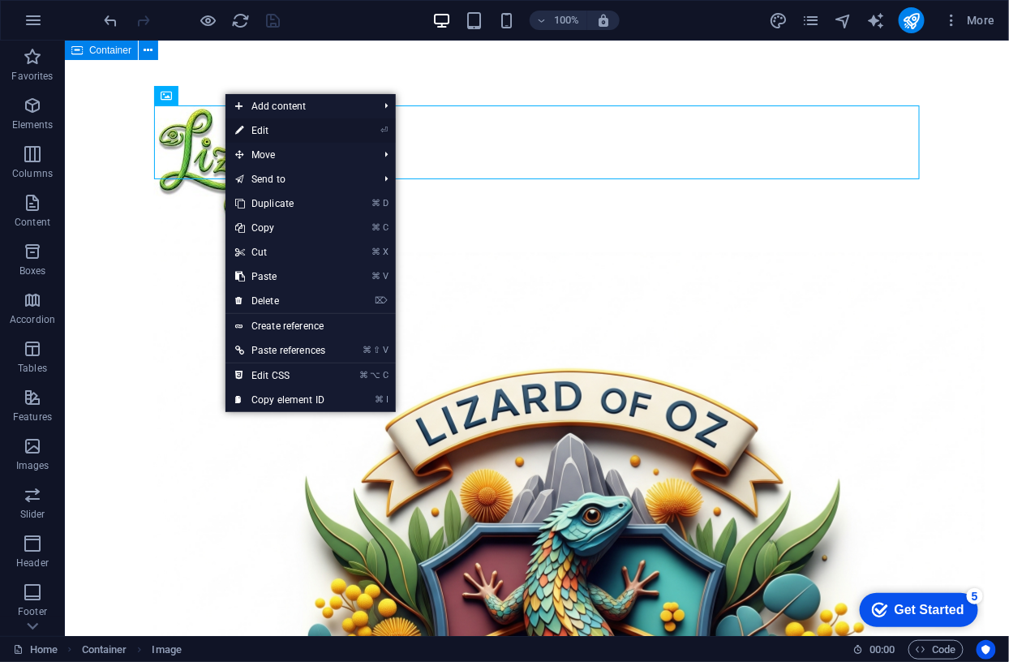
click at [264, 126] on link "⏎ Edit" at bounding box center [279, 130] width 109 height 24
select select "px"
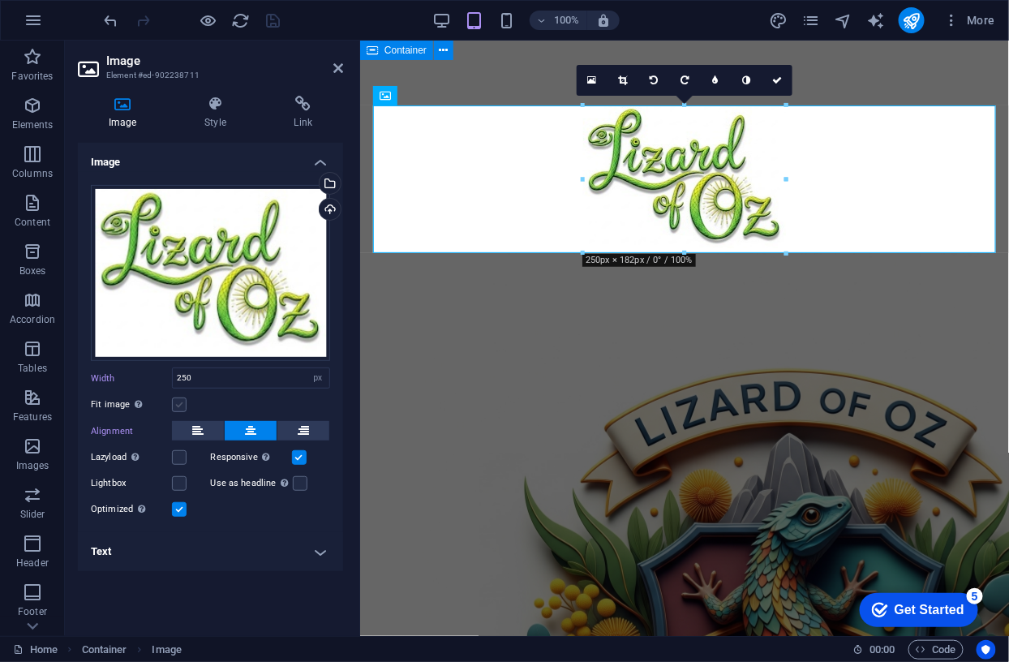
click at [184, 406] on label at bounding box center [179, 404] width 15 height 15
click at [0, 0] on input "Fit image Automatically fit image to a fixed width and height" at bounding box center [0, 0] width 0 height 0
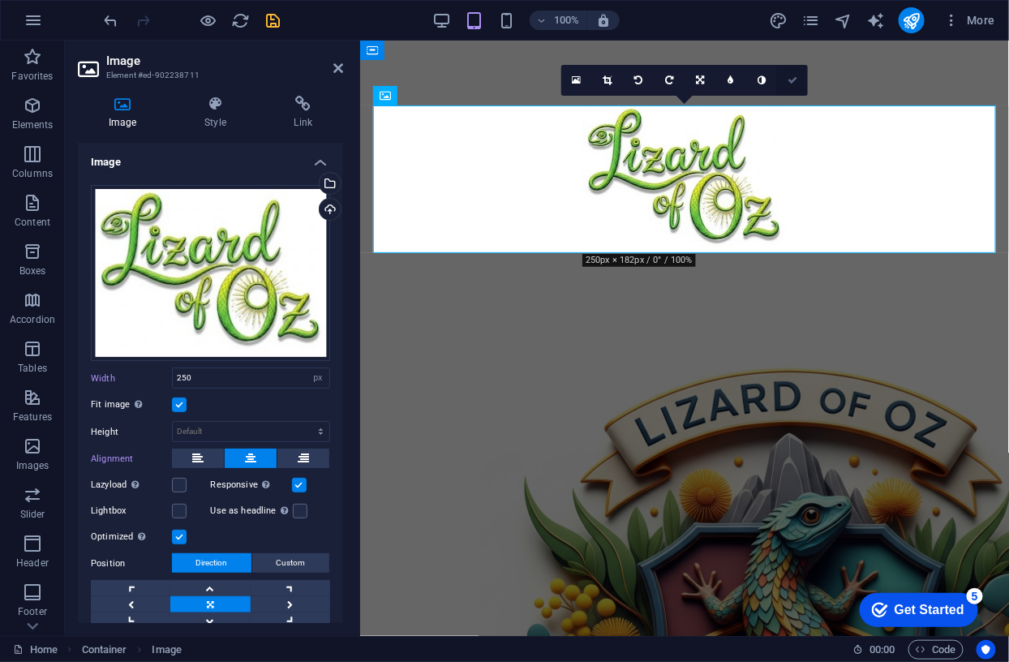
click at [790, 80] on icon at bounding box center [792, 80] width 10 height 10
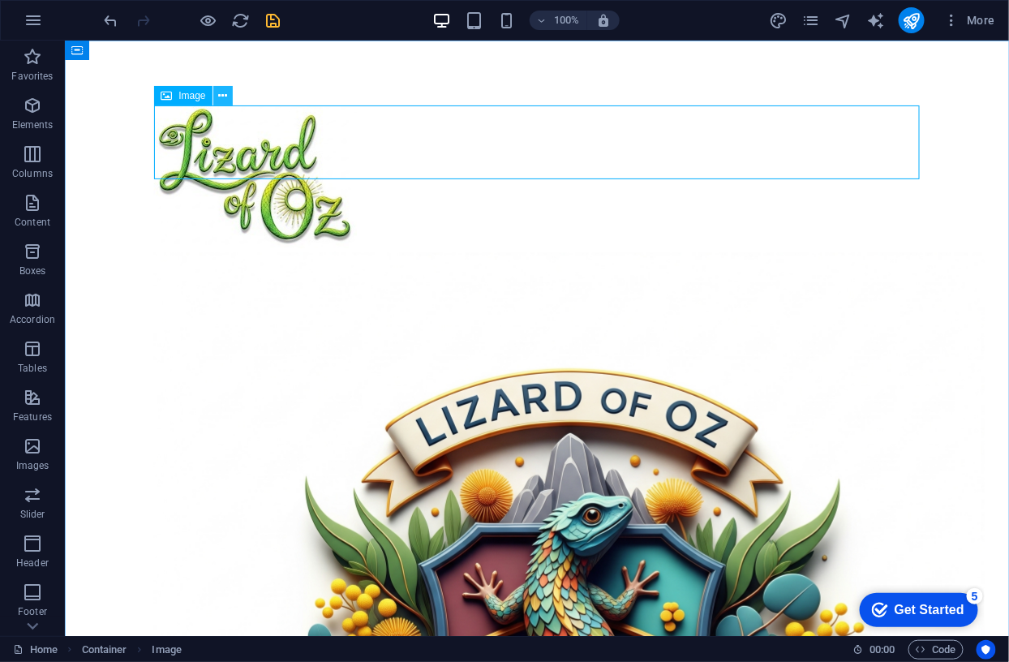
click at [229, 96] on button at bounding box center [222, 95] width 19 height 19
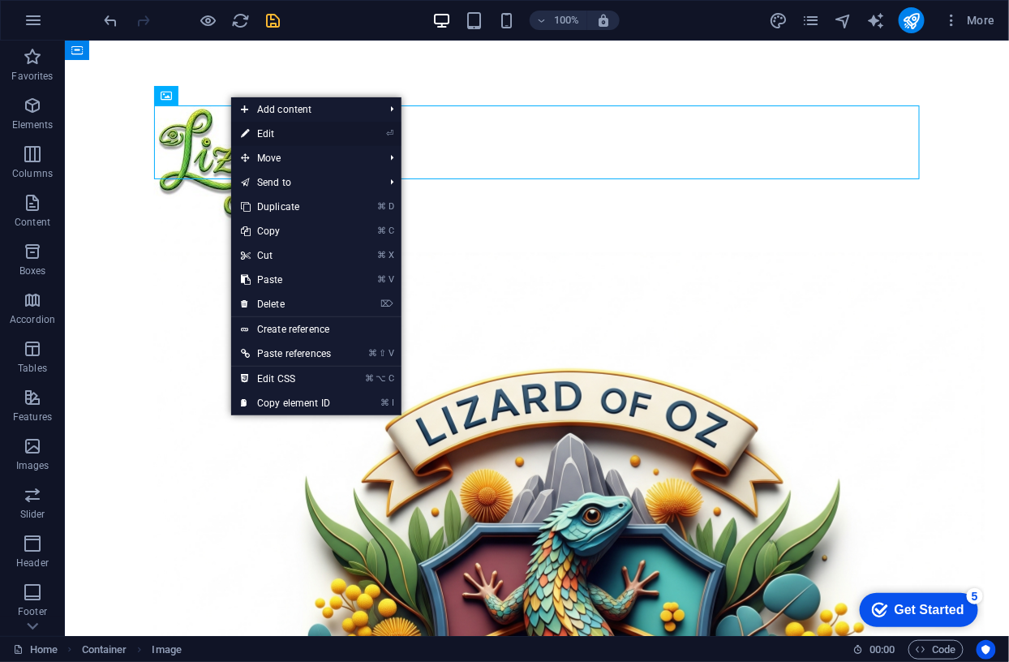
click at [279, 132] on link "⏎ Edit" at bounding box center [285, 134] width 109 height 24
select select "px"
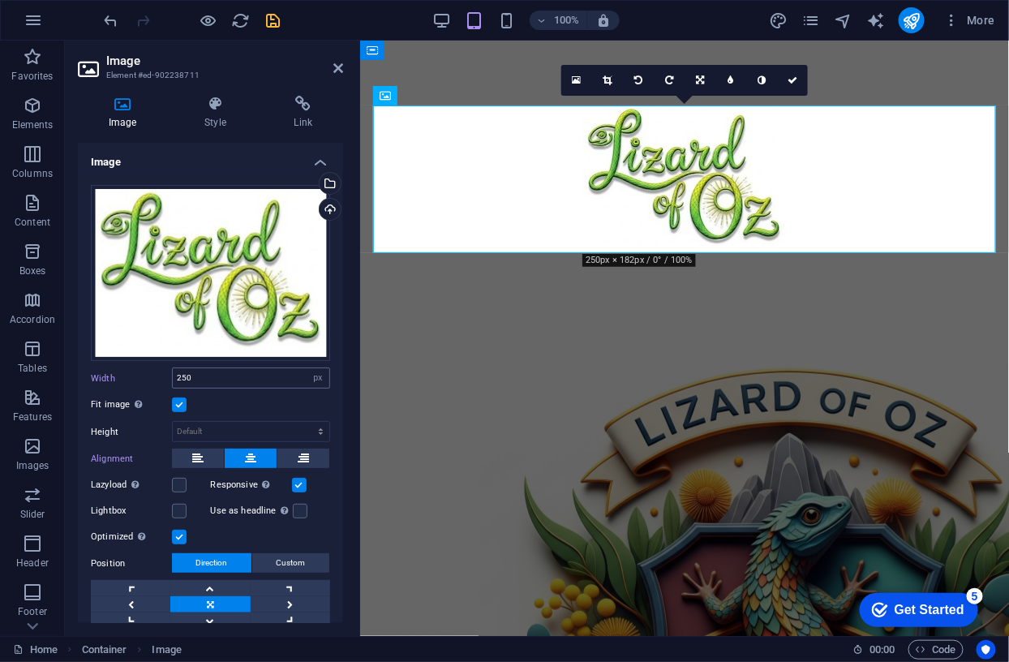
scroll to position [54, 0]
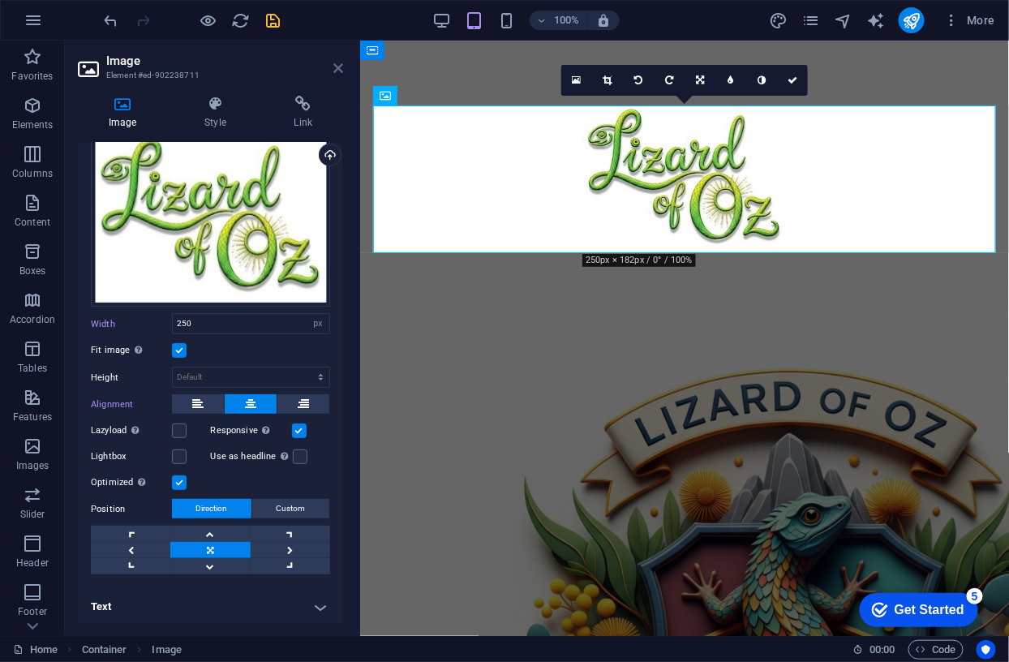
click at [336, 67] on icon at bounding box center [338, 68] width 10 height 13
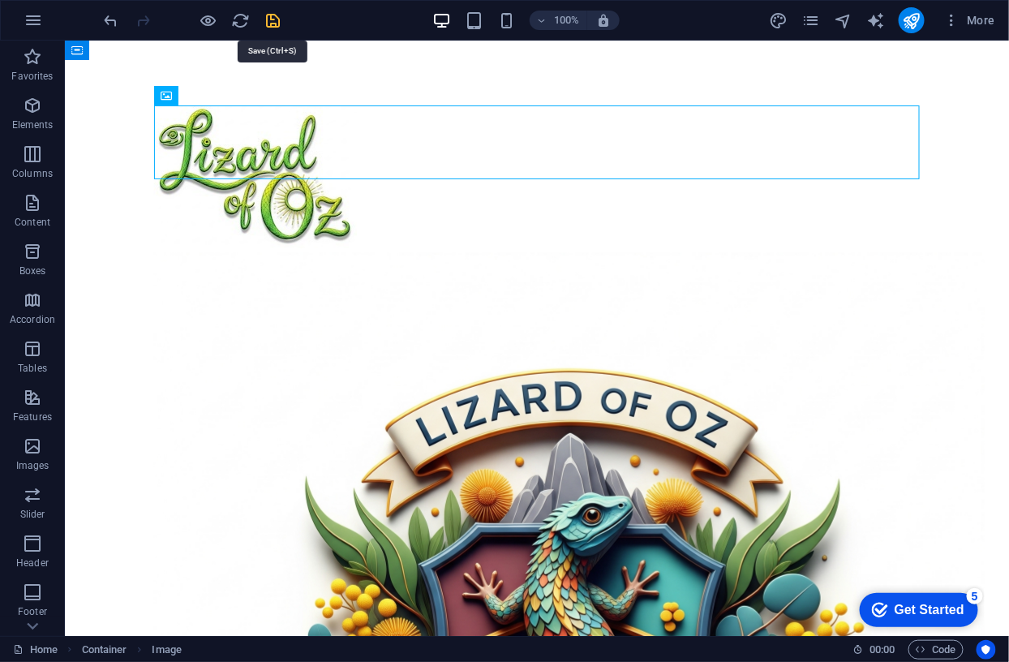
click at [267, 19] on icon "save" at bounding box center [273, 20] width 19 height 19
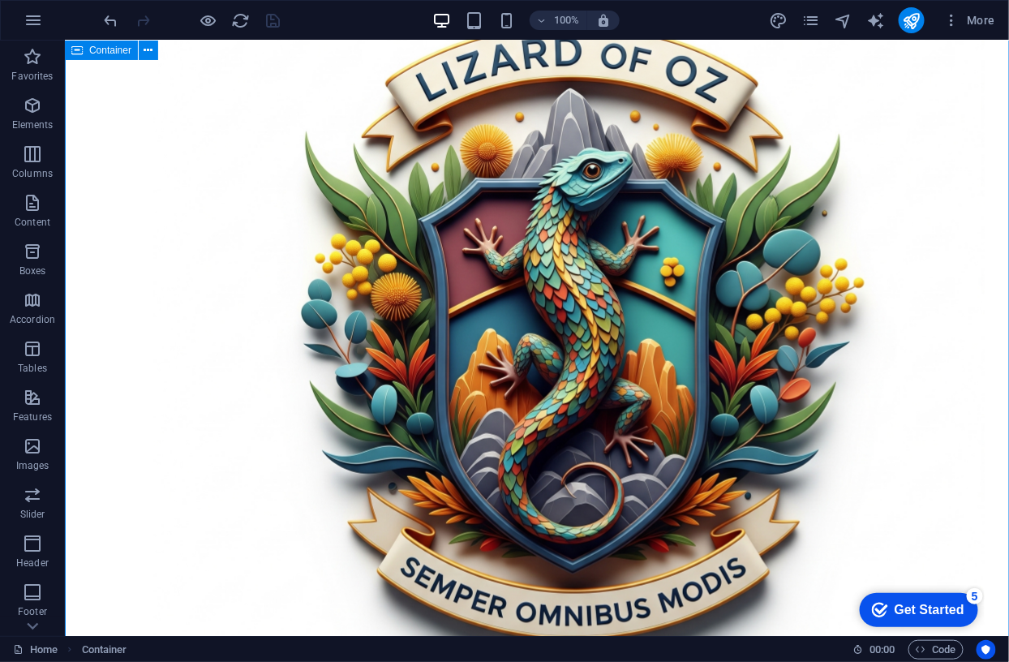
scroll to position [373, 0]
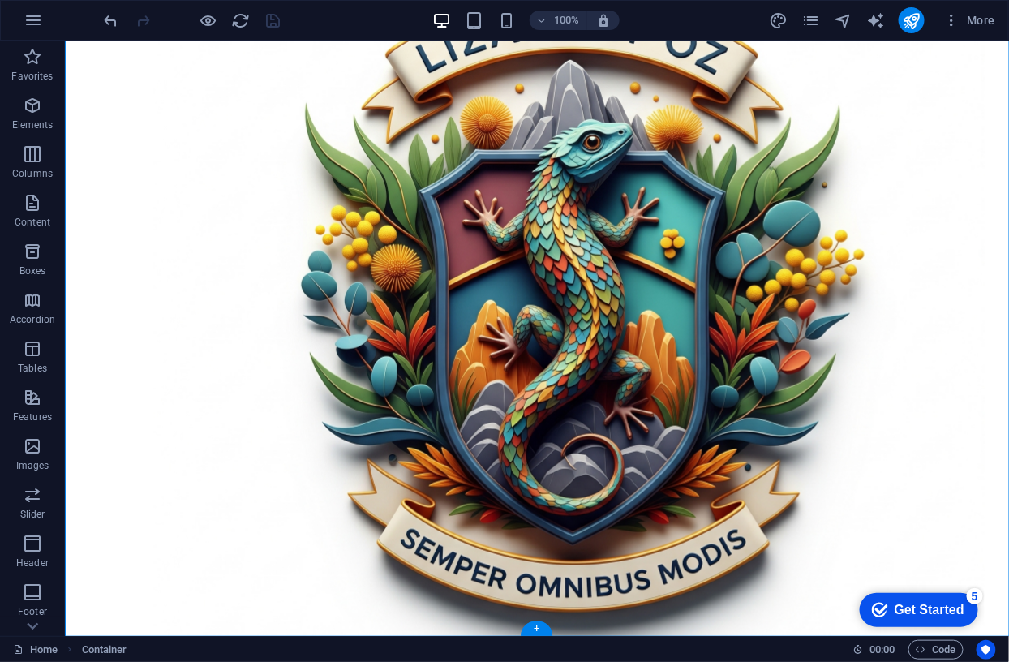
drag, startPoint x: 259, startPoint y: 135, endPoint x: 292, endPoint y: 550, distance: 417.2
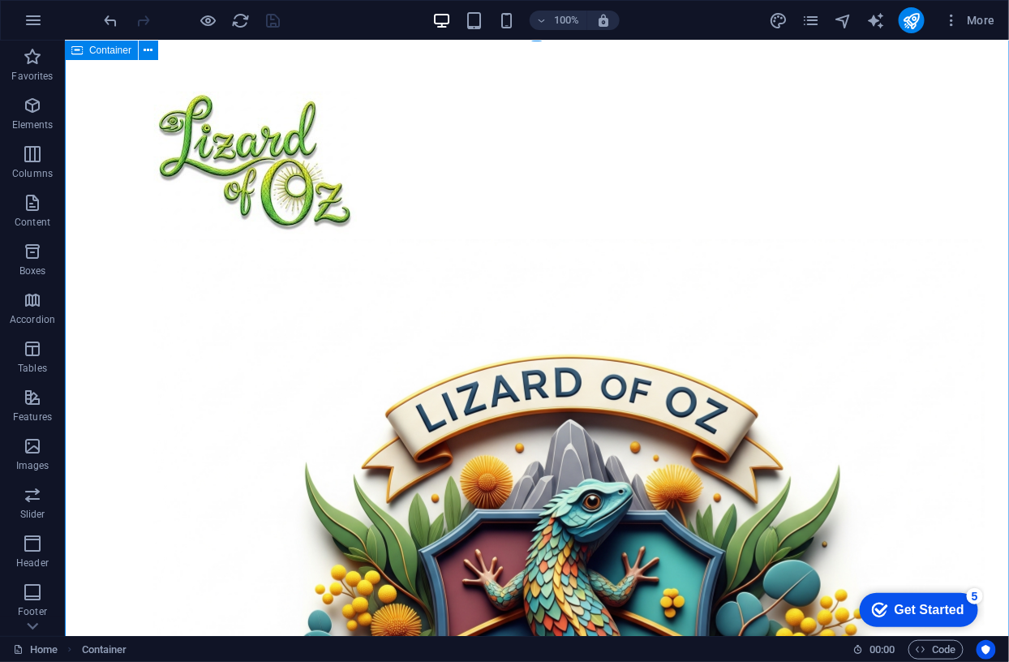
scroll to position [0, 0]
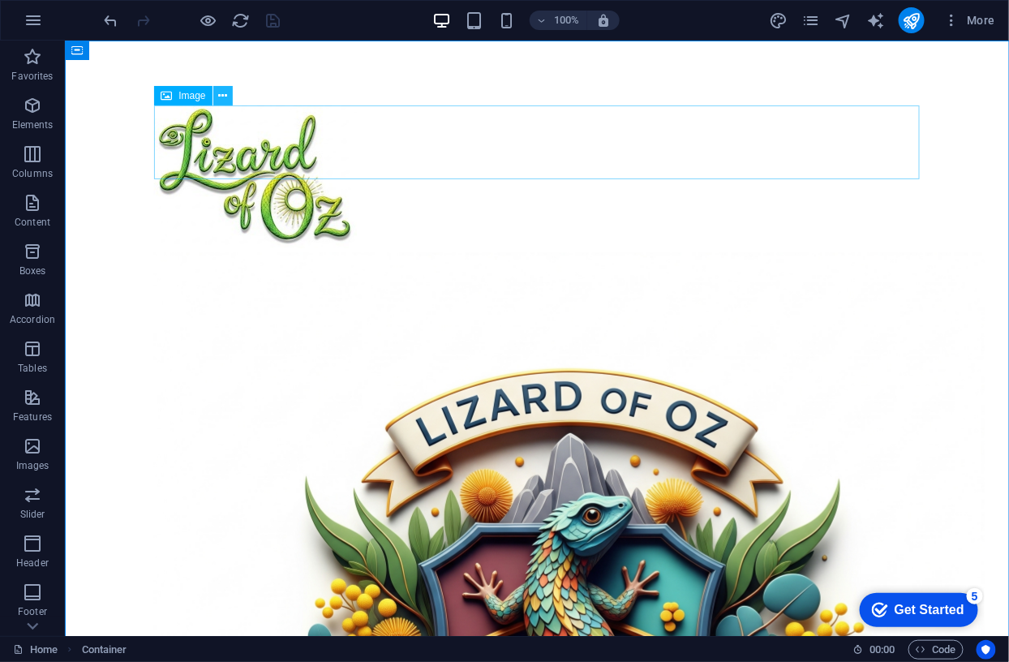
click at [224, 93] on icon at bounding box center [222, 96] width 9 height 17
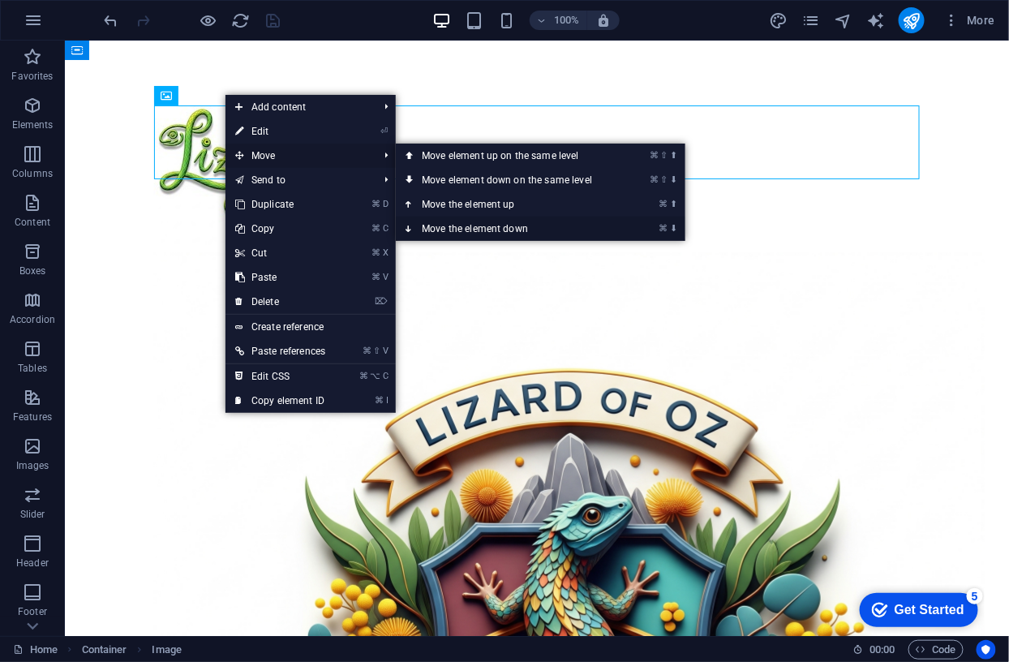
click at [449, 229] on link "⌘ ⬇ Move the element down" at bounding box center [510, 228] width 229 height 24
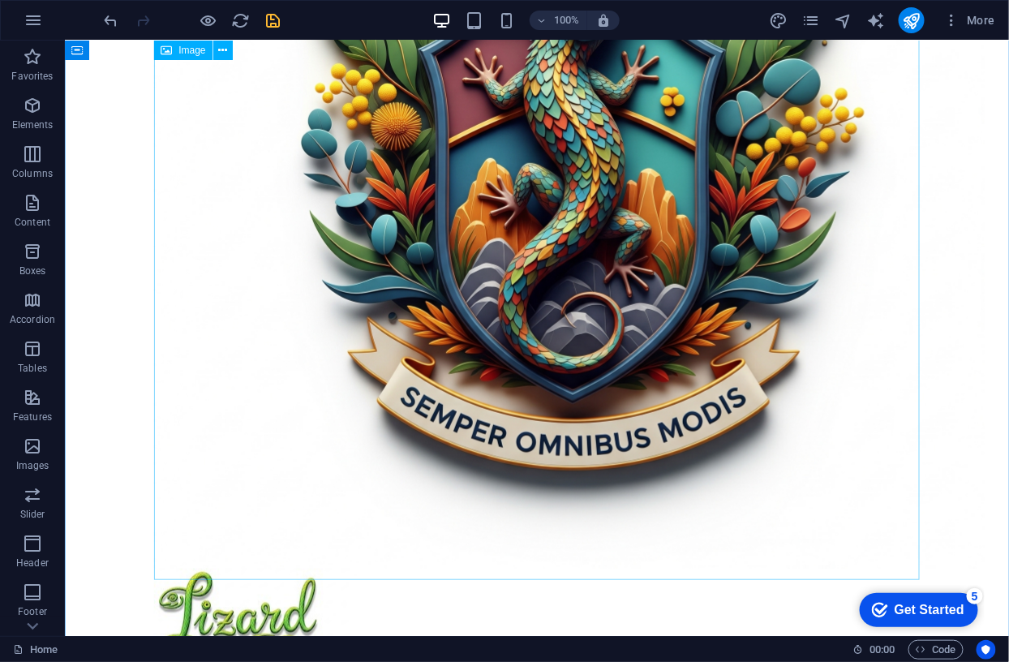
scroll to position [373, 0]
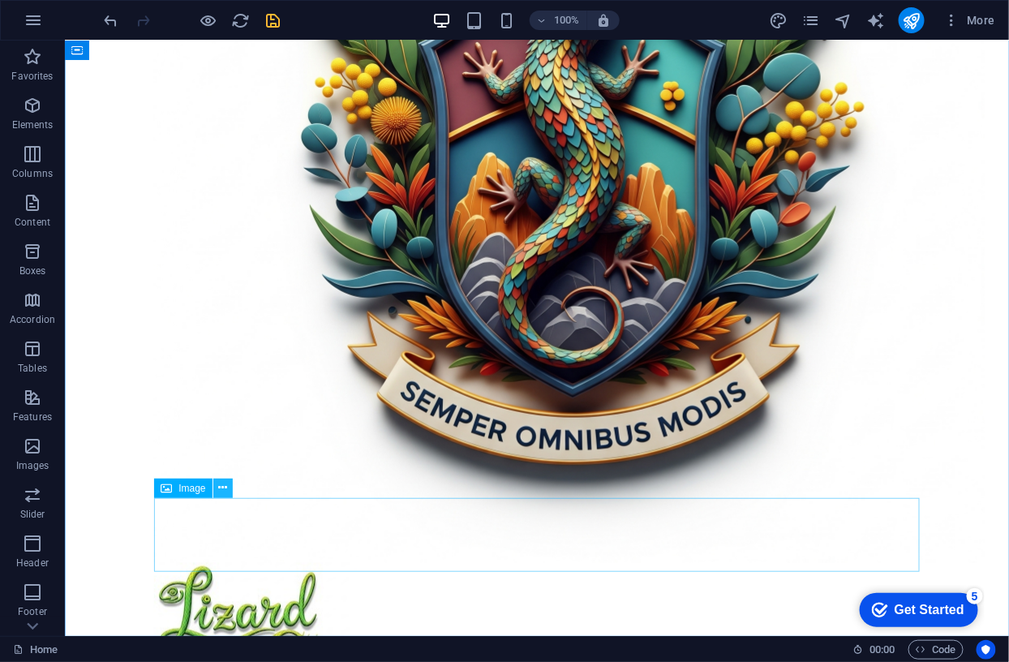
click at [226, 485] on icon at bounding box center [222, 487] width 9 height 17
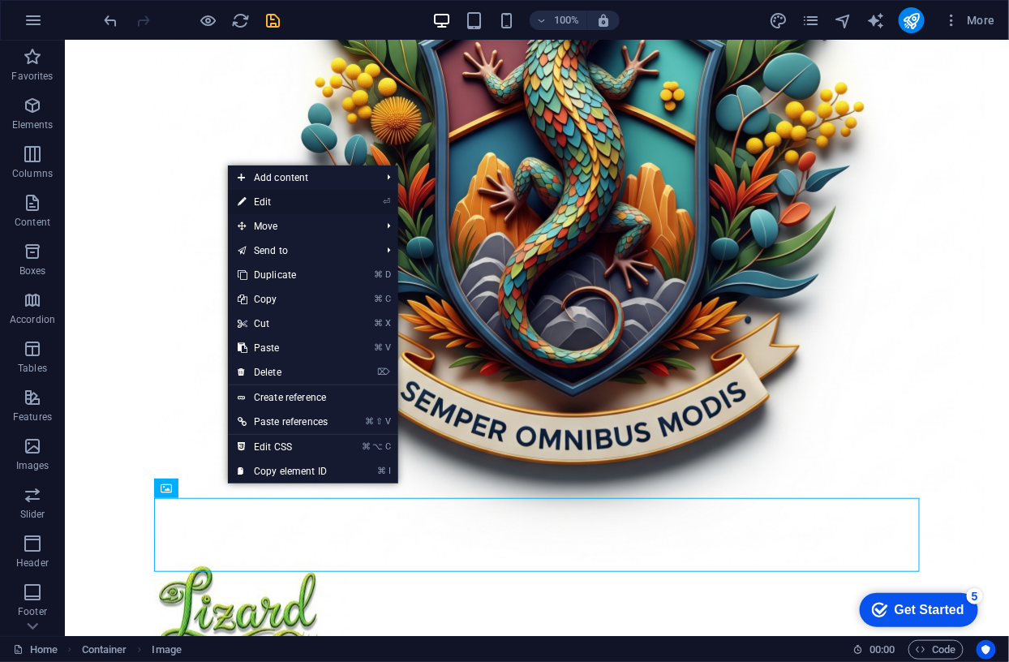
click at [266, 203] on link "⏎ Edit" at bounding box center [282, 202] width 109 height 24
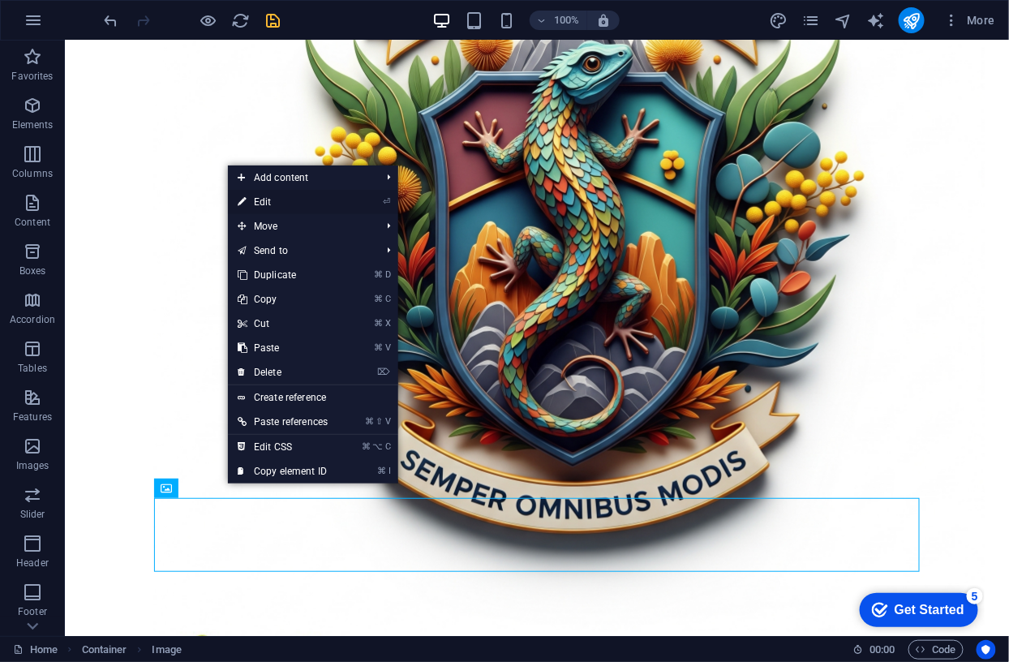
select select "px"
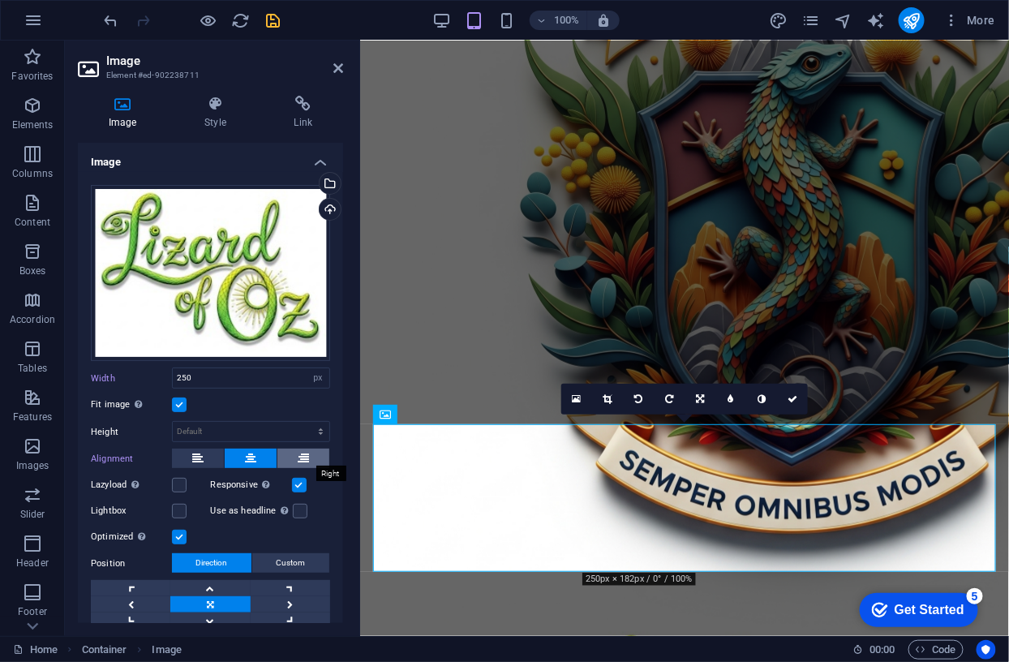
click at [298, 463] on icon at bounding box center [303, 457] width 11 height 19
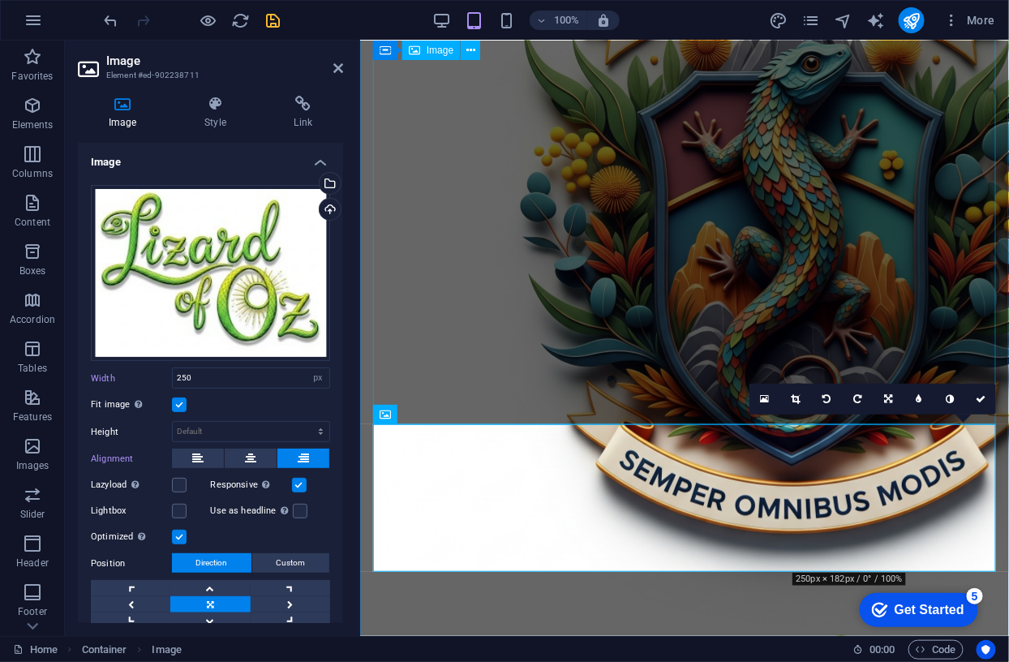
scroll to position [300, 0]
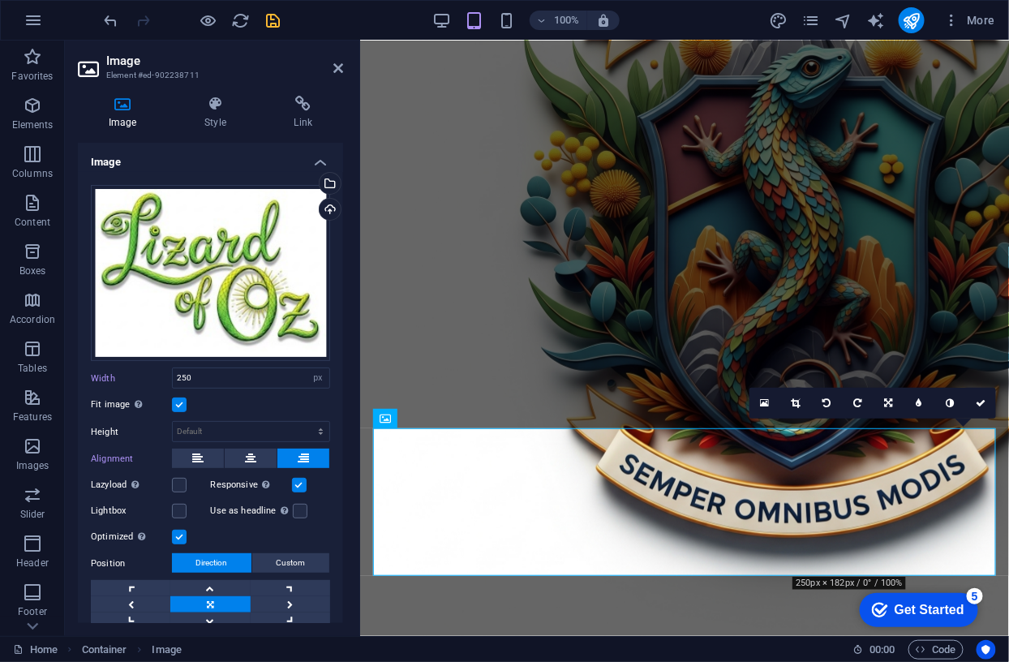
click at [322, 161] on h4 "Image" at bounding box center [210, 157] width 265 height 29
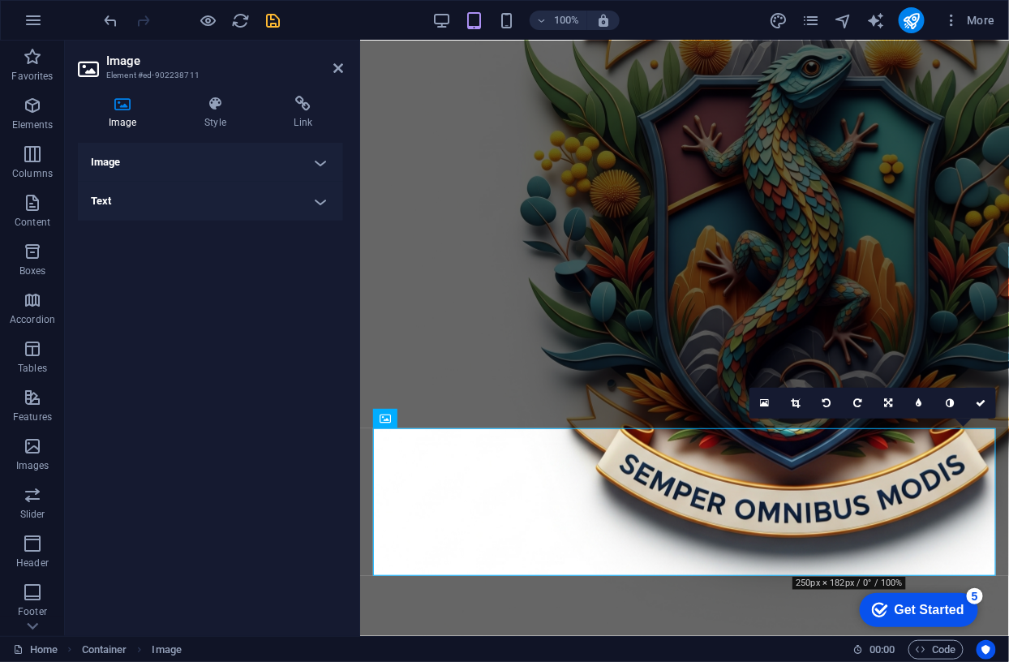
click at [322, 161] on h4 "Image" at bounding box center [210, 162] width 265 height 39
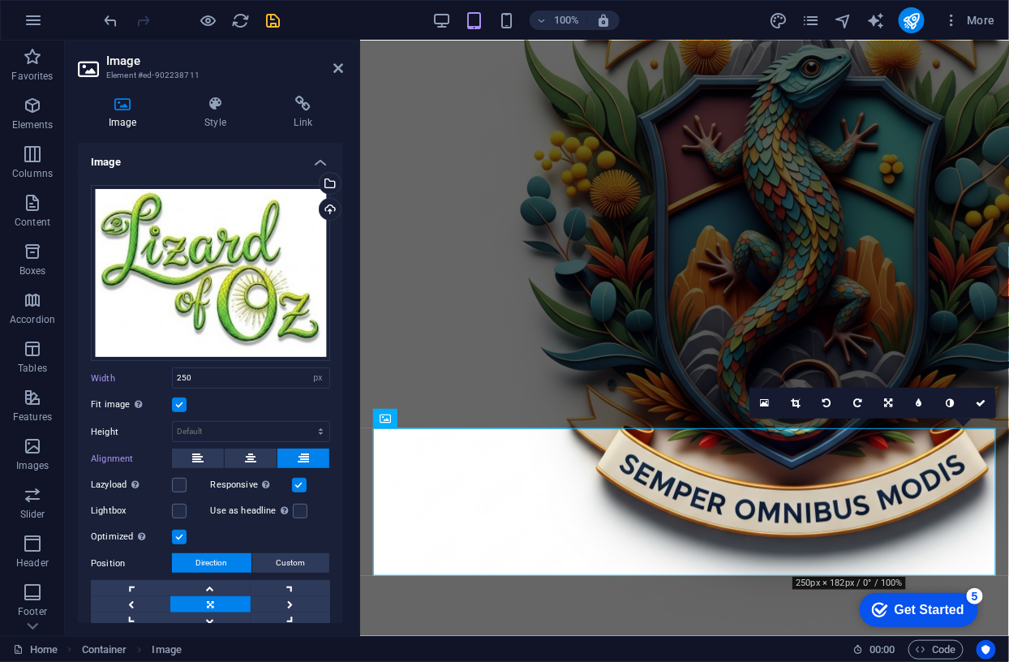
scroll to position [6, 0]
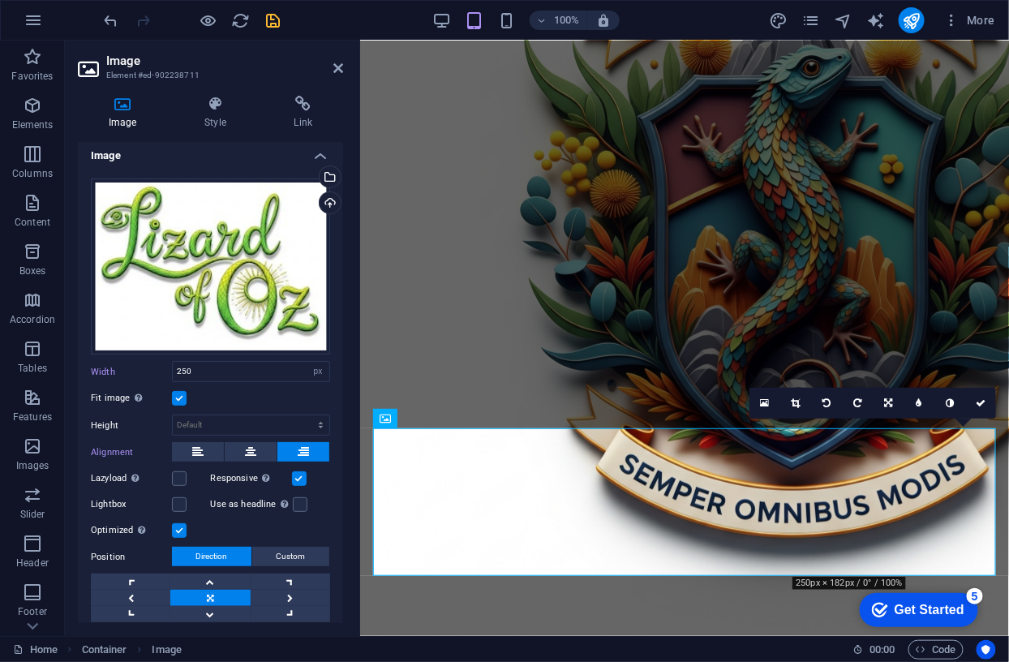
click at [301, 473] on label at bounding box center [299, 478] width 15 height 15
click at [0, 0] on input "Responsive Automatically load retina image and smartphone optimized sizes." at bounding box center [0, 0] width 0 height 0
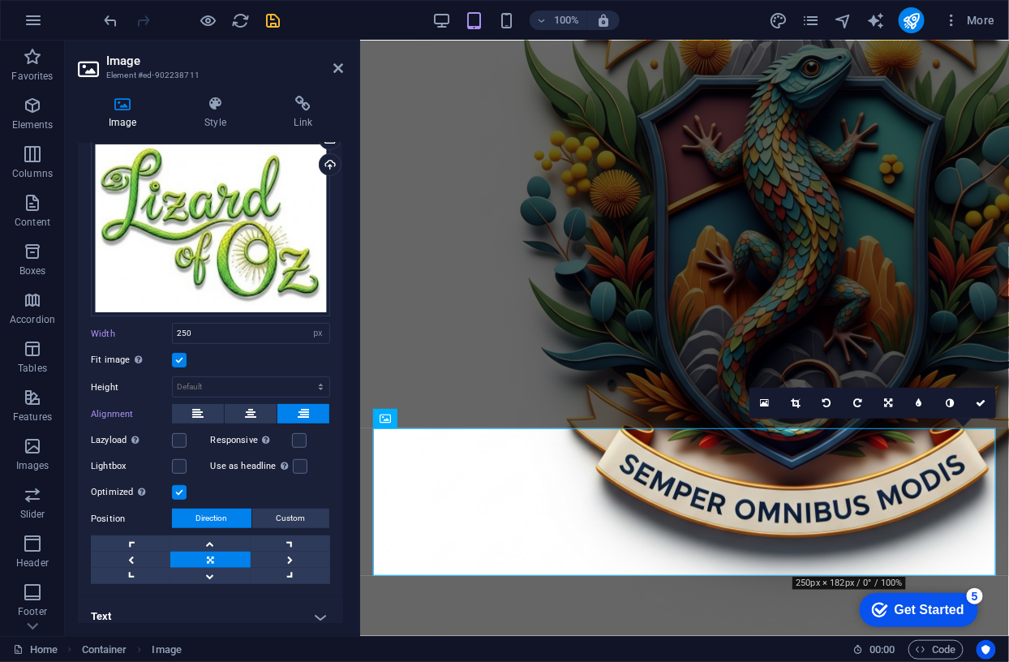
scroll to position [45, 0]
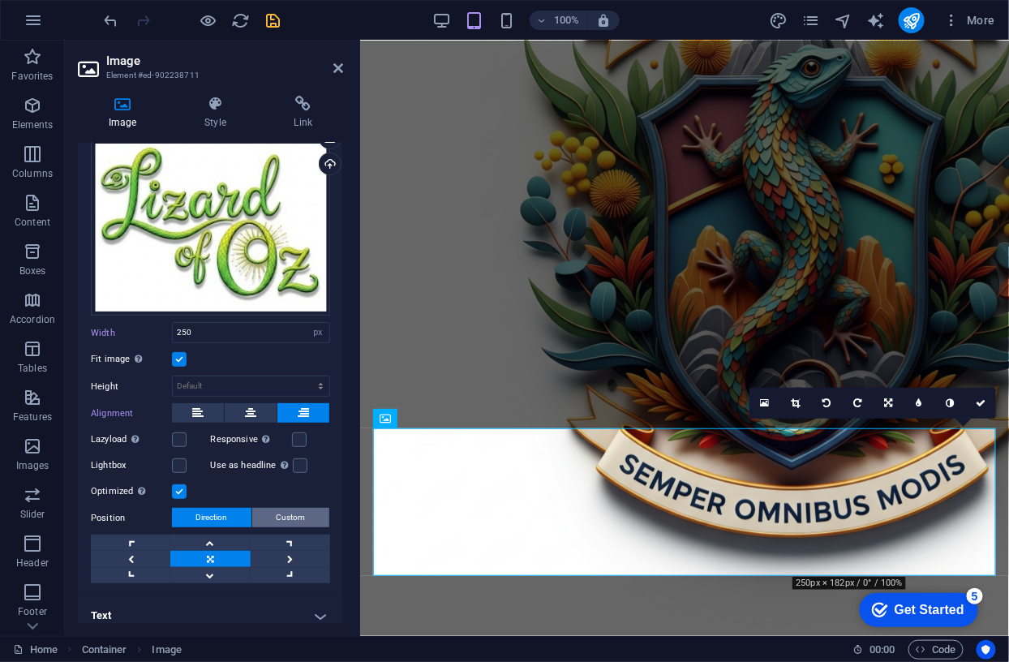
click at [292, 512] on span "Custom" at bounding box center [290, 517] width 29 height 19
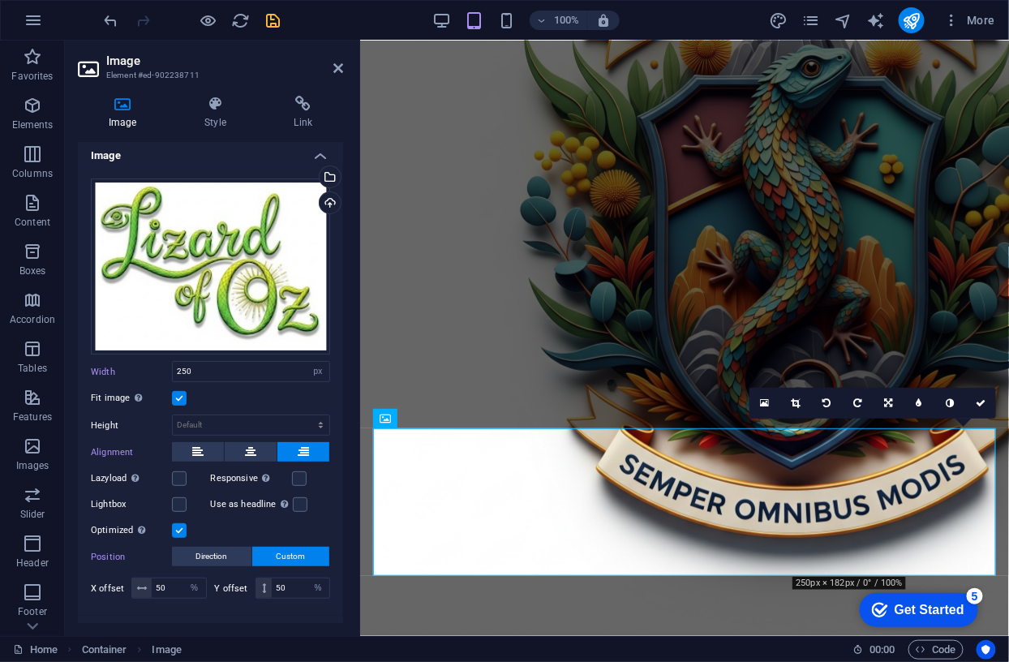
scroll to position [0, 0]
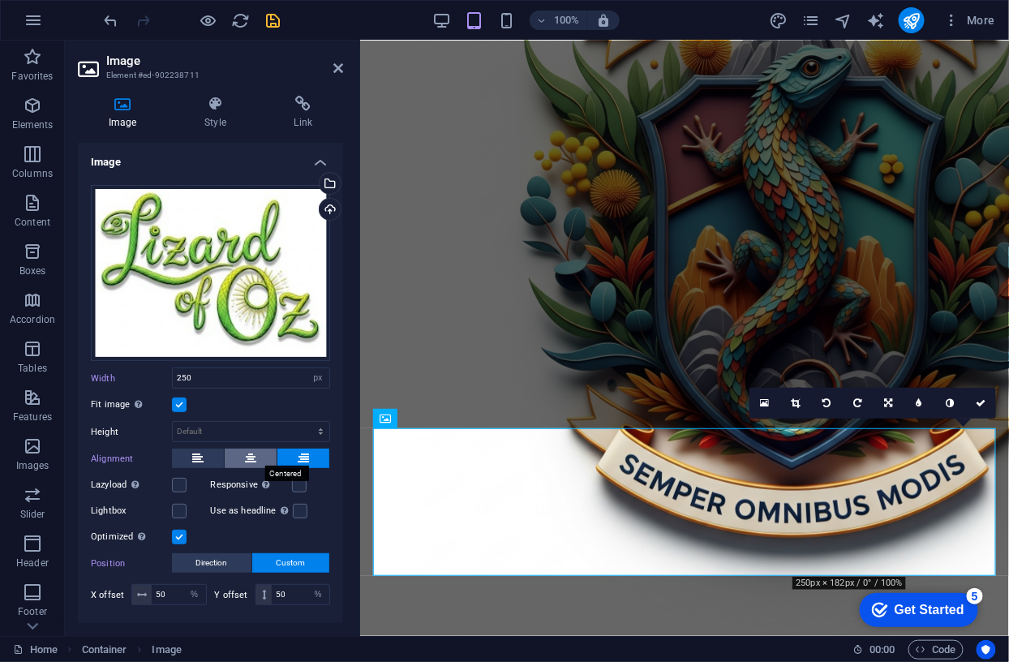
click at [251, 453] on icon at bounding box center [250, 457] width 11 height 19
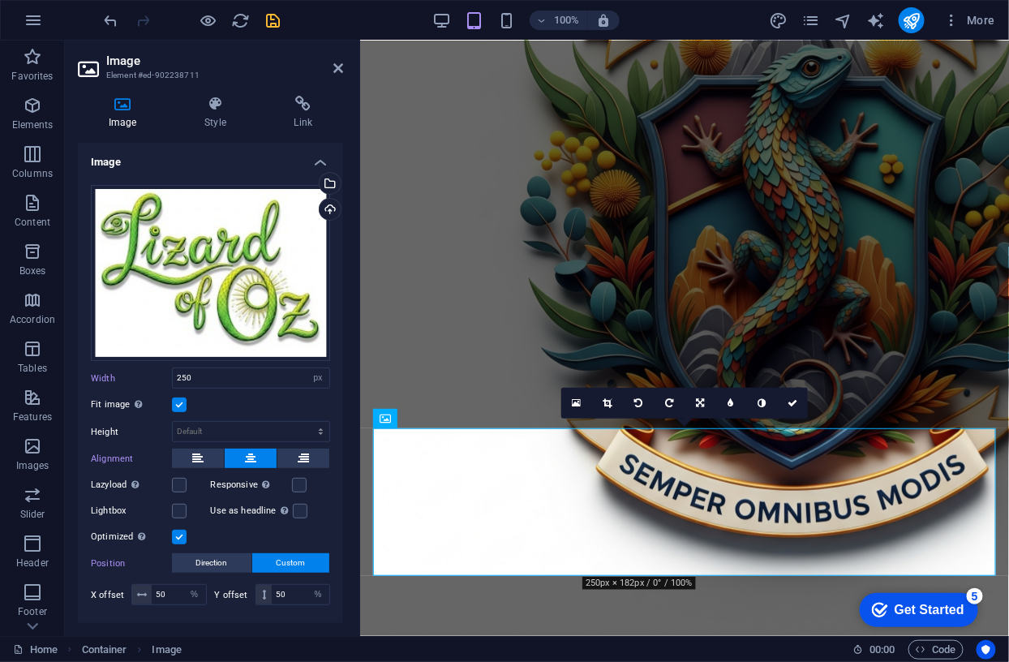
click at [179, 404] on label at bounding box center [179, 404] width 15 height 15
click at [0, 0] on input "Fit image Automatically fit image to a fixed width and height" at bounding box center [0, 0] width 0 height 0
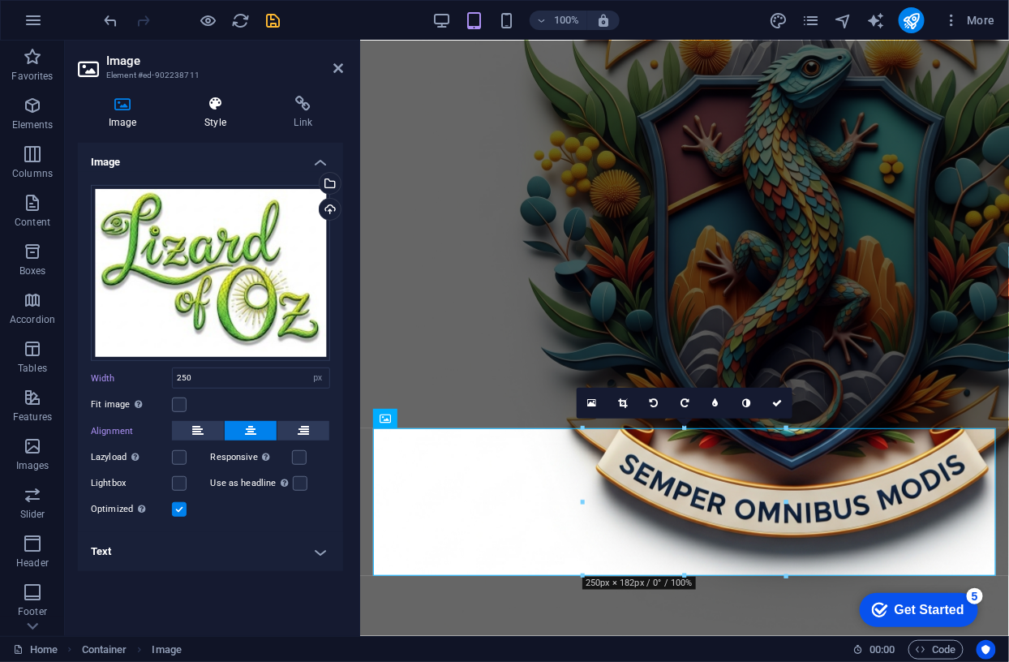
click at [219, 103] on icon at bounding box center [214, 104] width 83 height 16
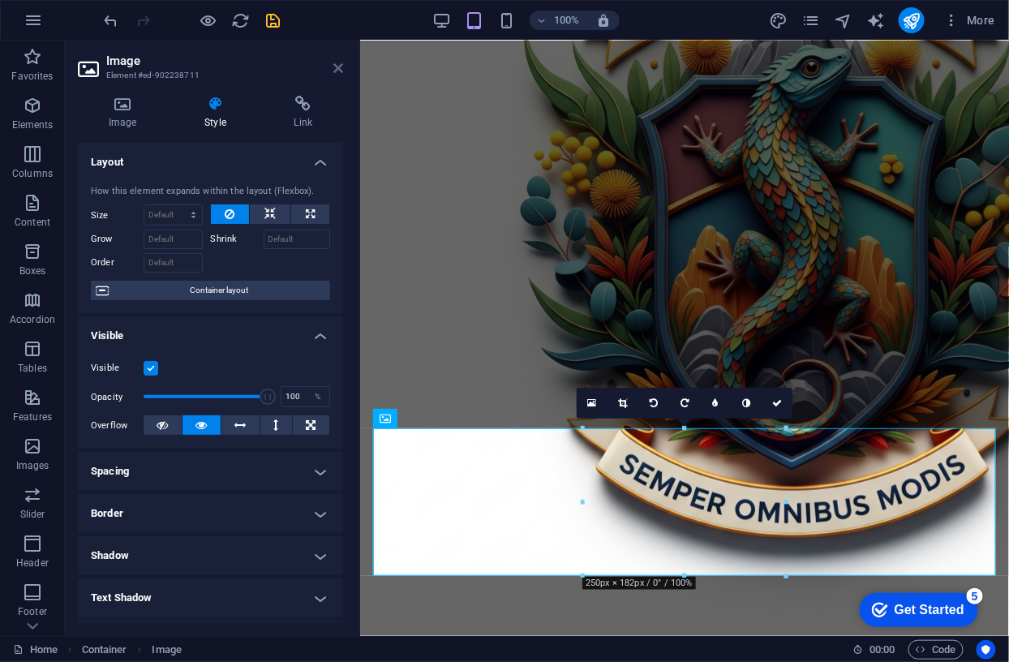
click at [339, 71] on icon at bounding box center [338, 68] width 10 height 13
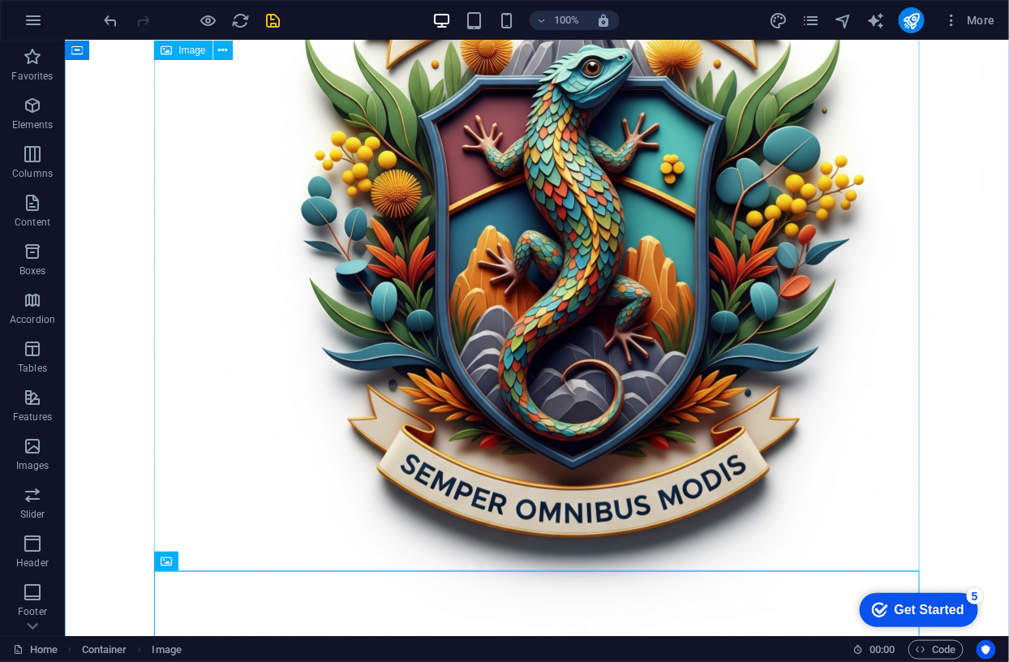
scroll to position [373, 0]
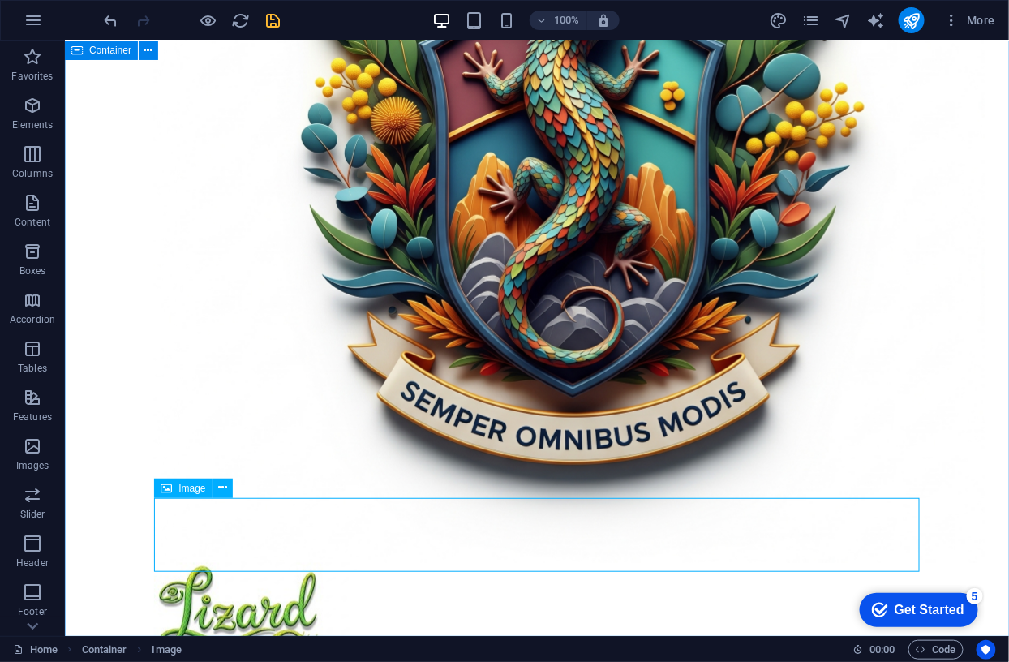
click at [193, 488] on span "Image" at bounding box center [191, 488] width 27 height 10
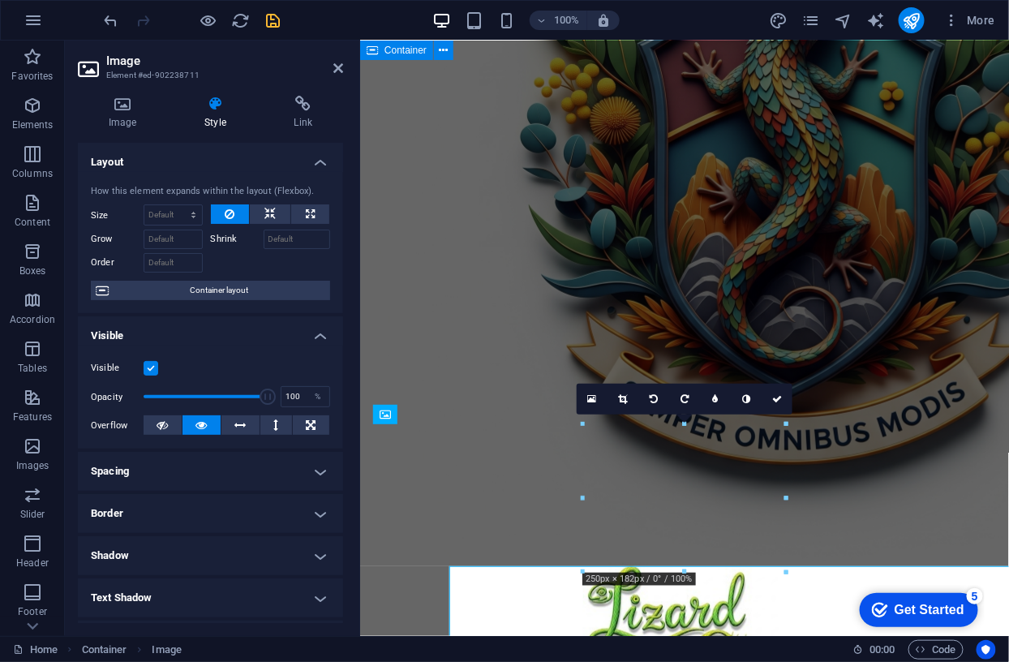
scroll to position [304, 0]
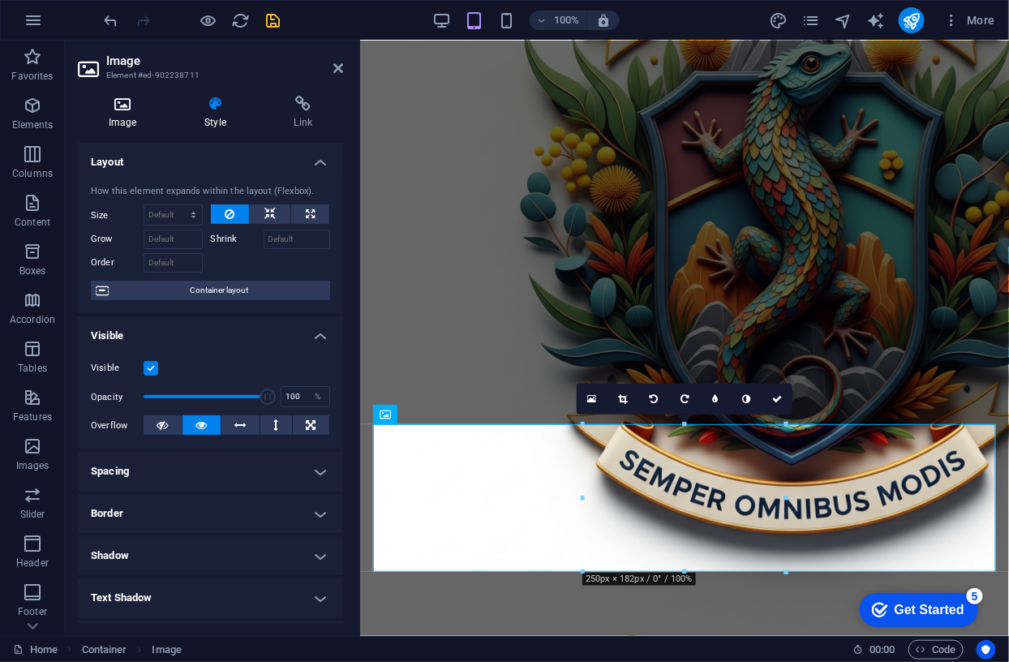
click at [128, 102] on icon at bounding box center [122, 104] width 89 height 16
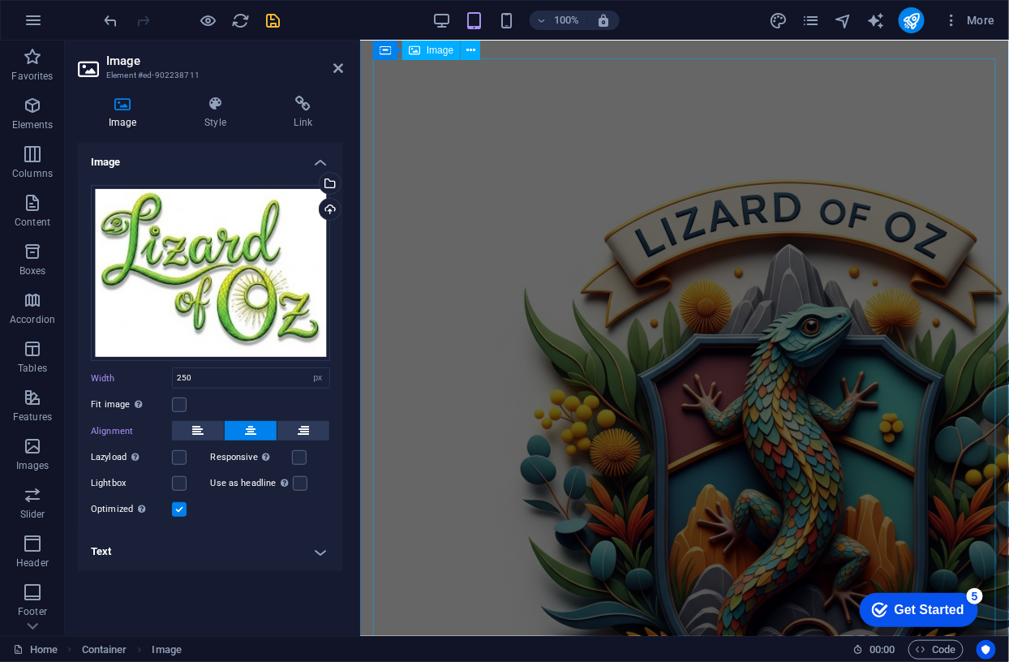
scroll to position [0, 0]
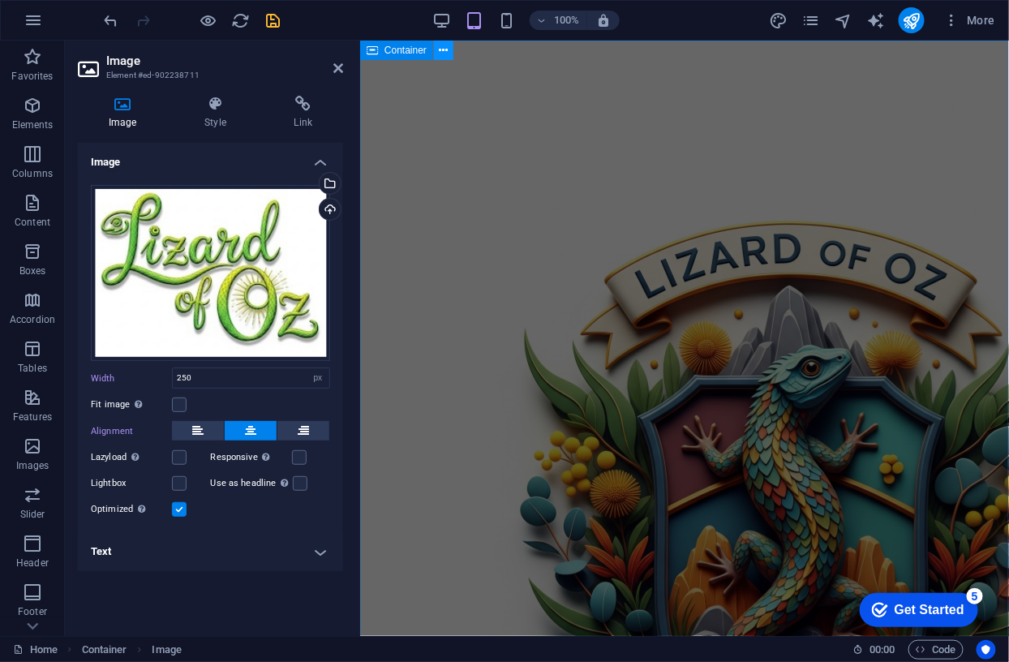
click at [449, 54] on button at bounding box center [443, 50] width 19 height 19
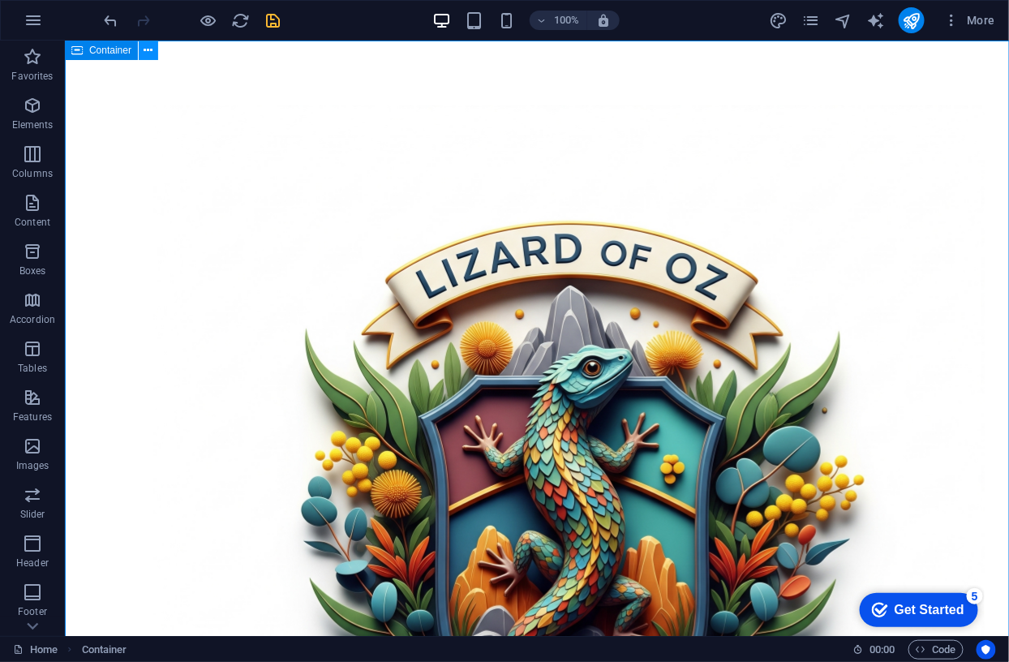
click at [143, 48] on button at bounding box center [148, 50] width 19 height 19
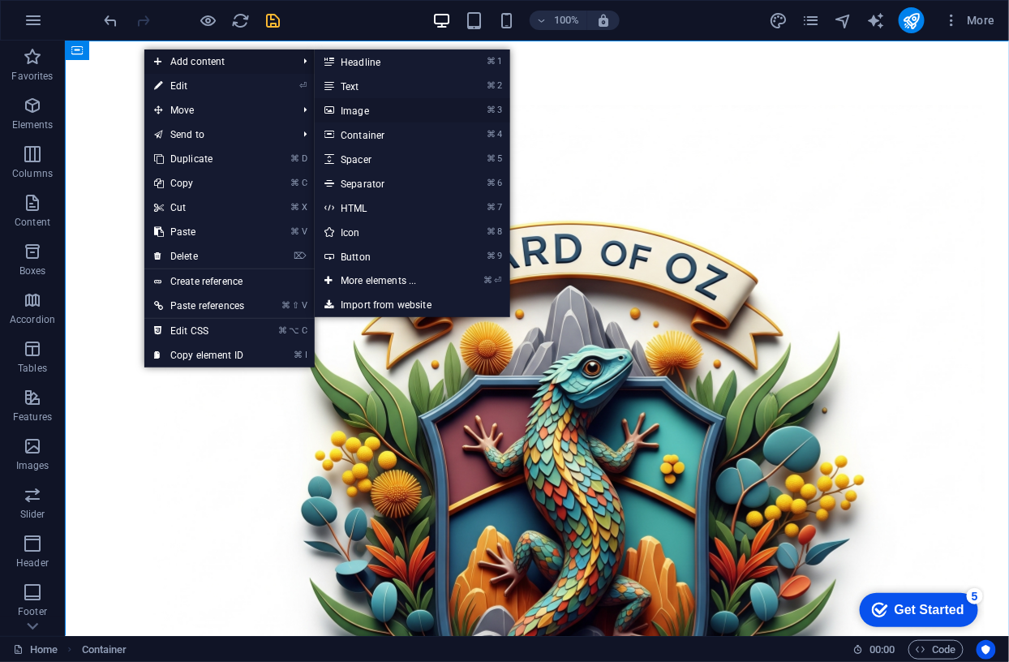
click at [359, 109] on link "⌘ 3 Image" at bounding box center [382, 110] width 134 height 24
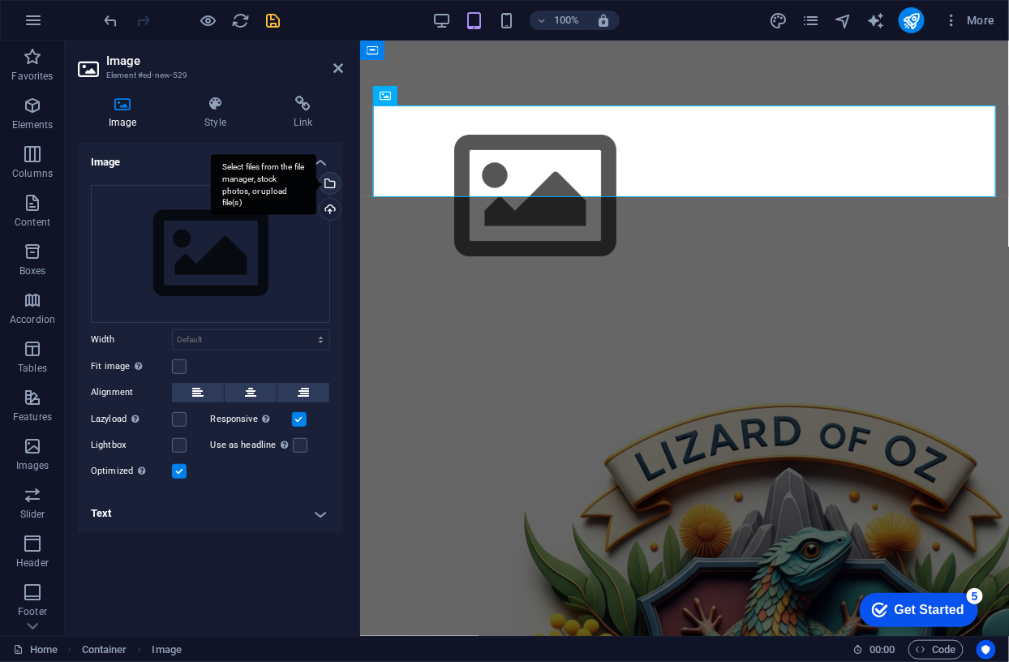
click at [332, 185] on div "Select files from the file manager, stock photos, or upload file(s)" at bounding box center [328, 185] width 24 height 24
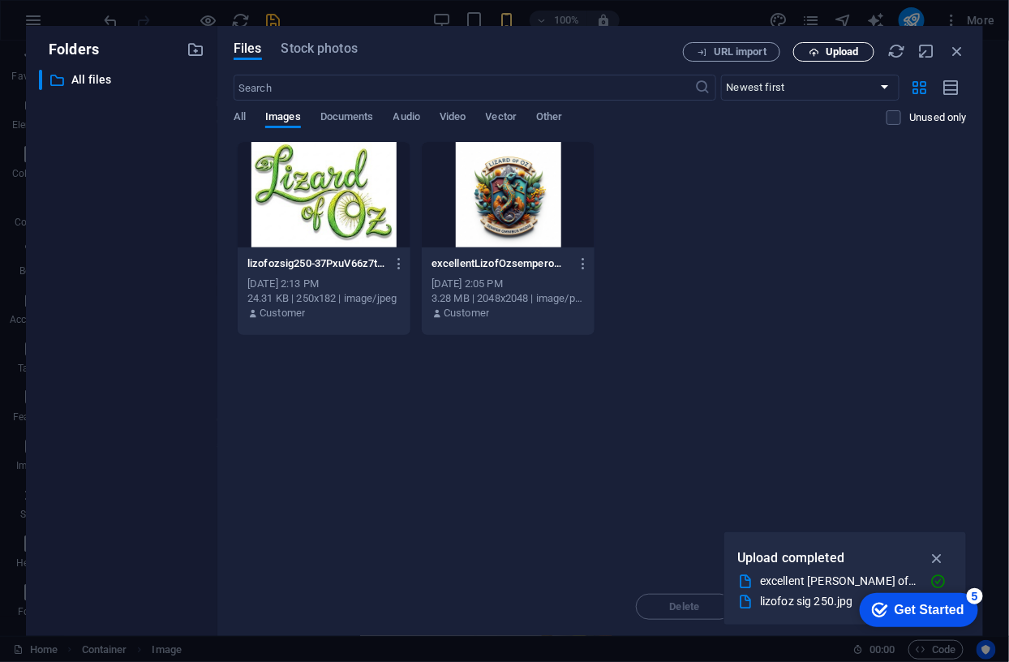
click at [851, 53] on span "Upload" at bounding box center [841, 52] width 33 height 10
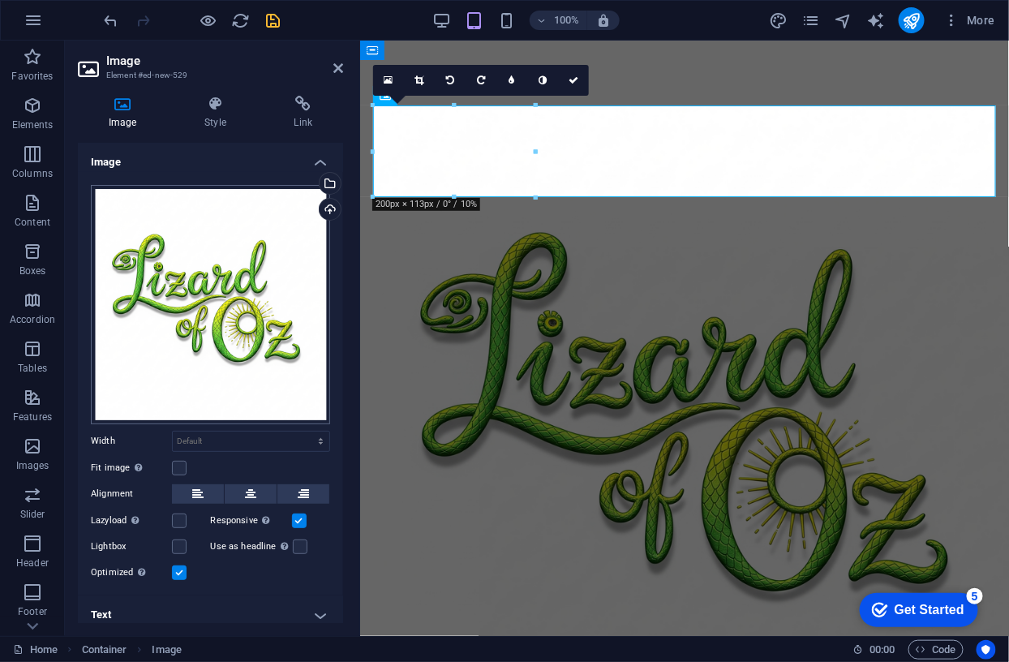
scroll to position [4, 0]
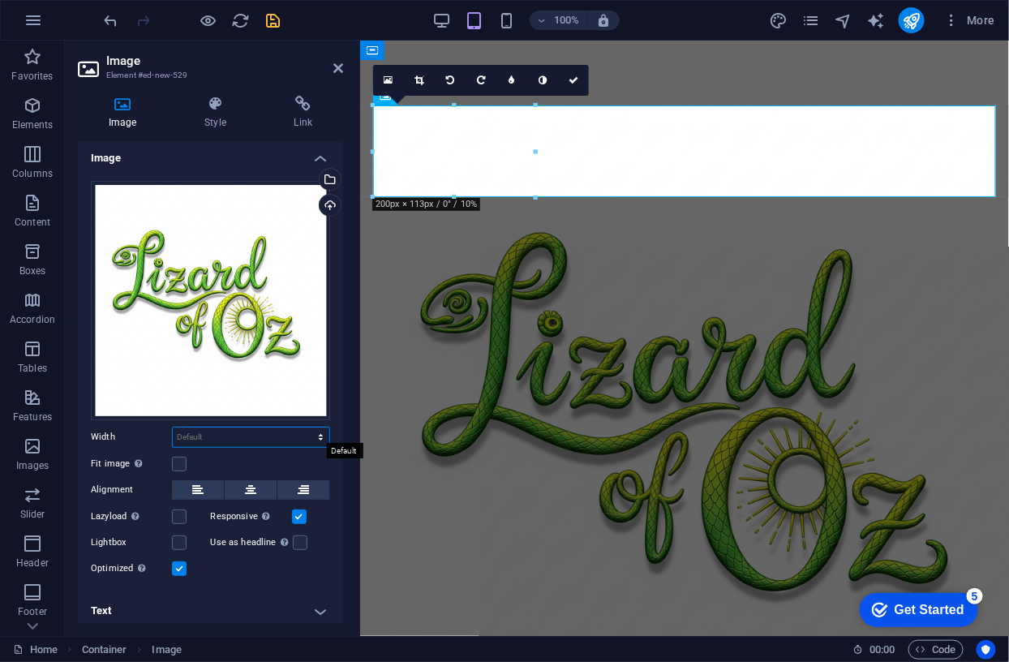
click at [208, 430] on select "Default auto px rem % em vh vw" at bounding box center [251, 436] width 156 height 19
select select "px"
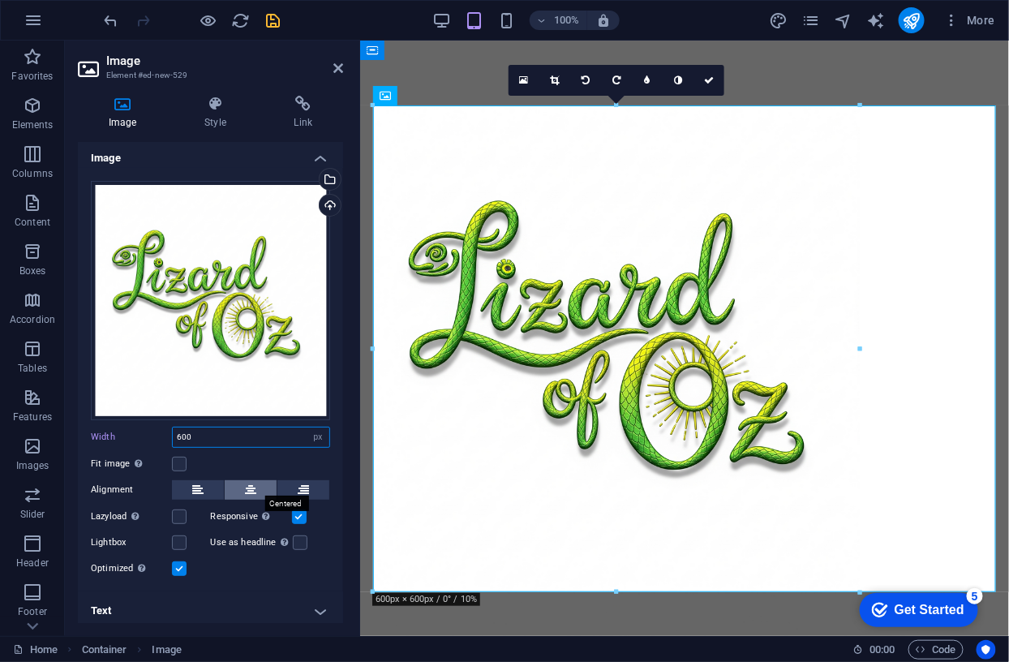
type input "600"
click at [252, 485] on icon at bounding box center [250, 489] width 11 height 19
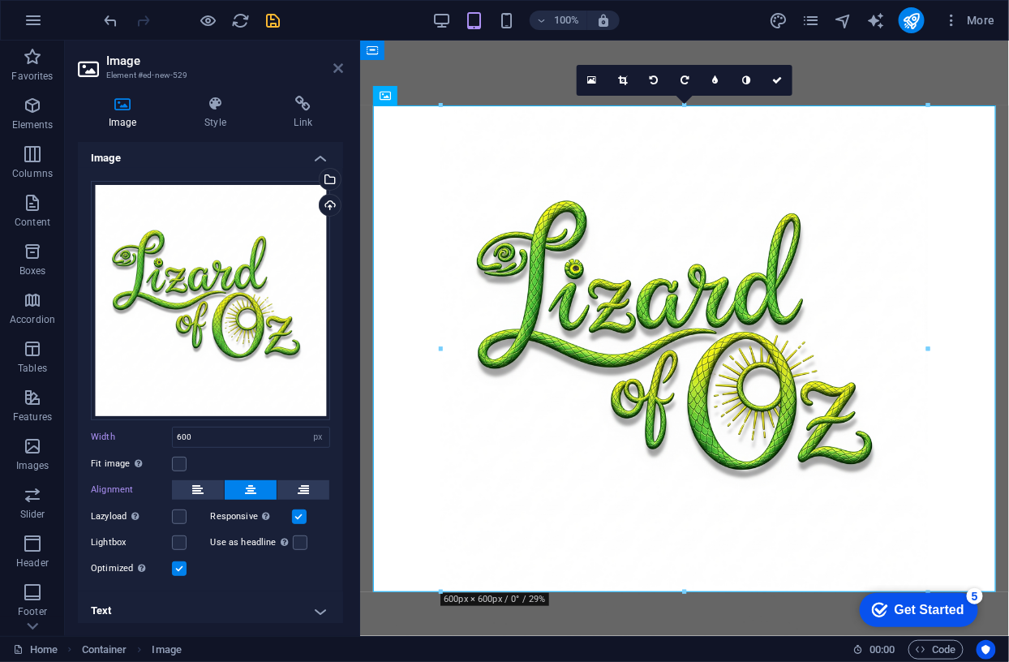
click at [337, 65] on icon at bounding box center [338, 68] width 10 height 13
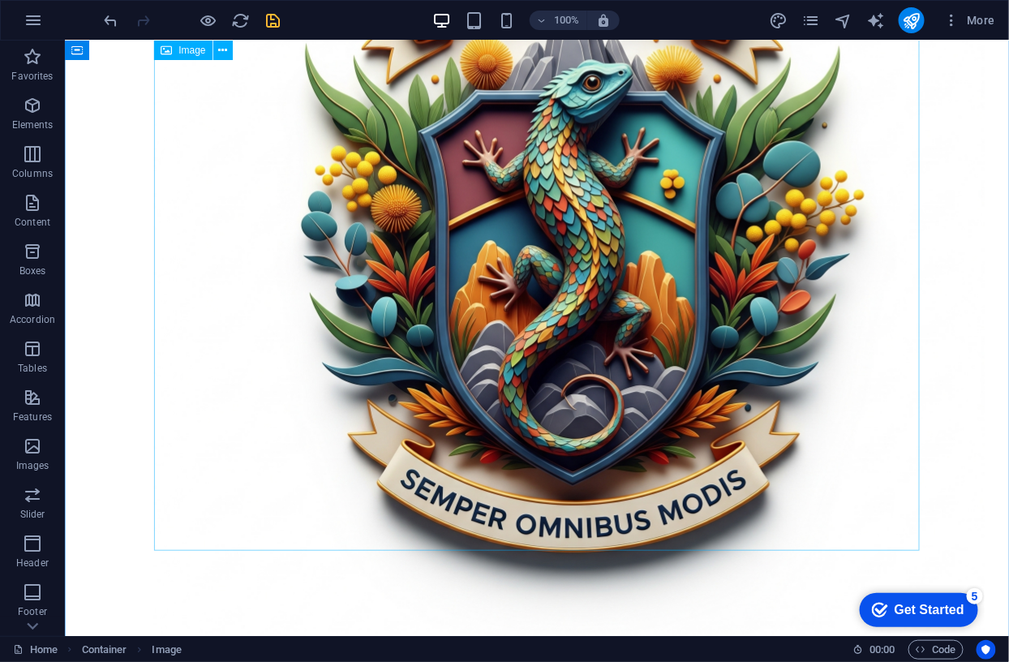
scroll to position [1138, 0]
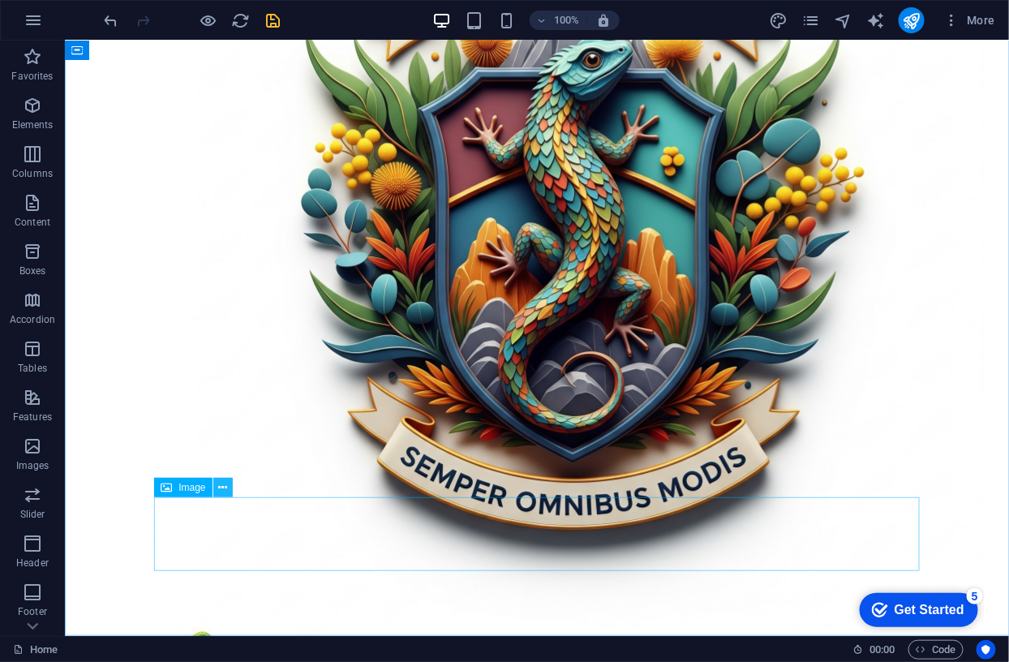
click at [223, 487] on icon at bounding box center [222, 487] width 9 height 17
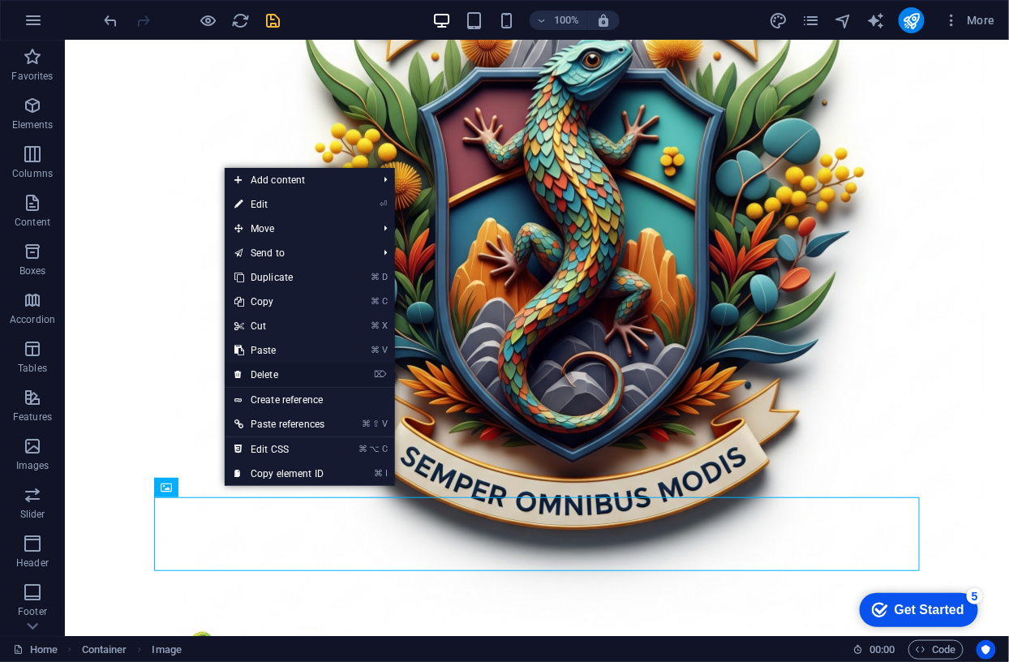
click at [281, 374] on link "⌦ Delete" at bounding box center [279, 374] width 109 height 24
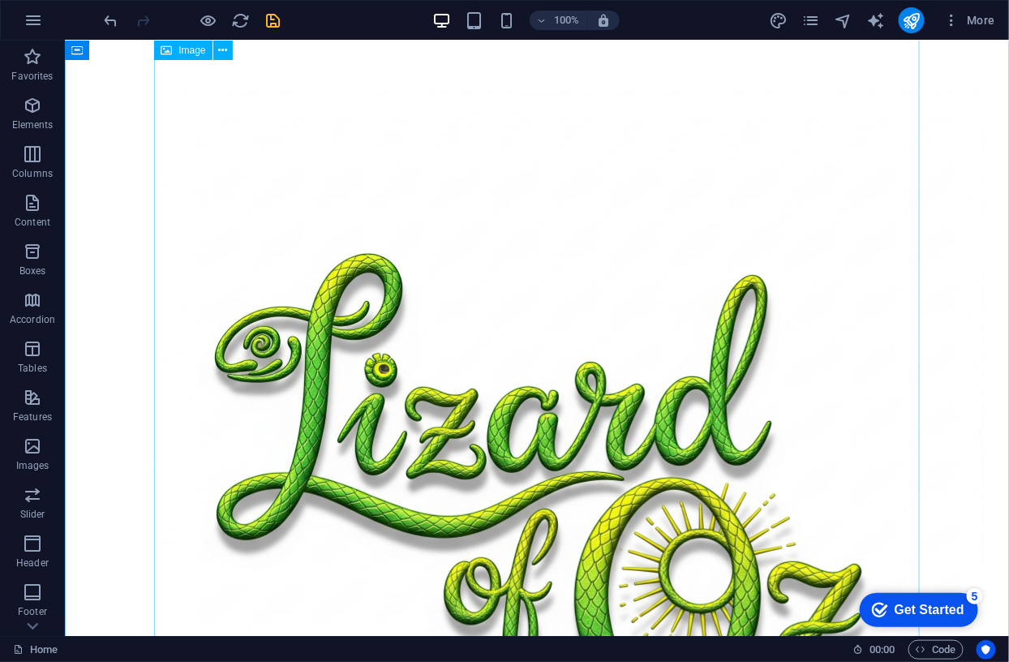
scroll to position [0, 0]
